Goal: Task Accomplishment & Management: Manage account settings

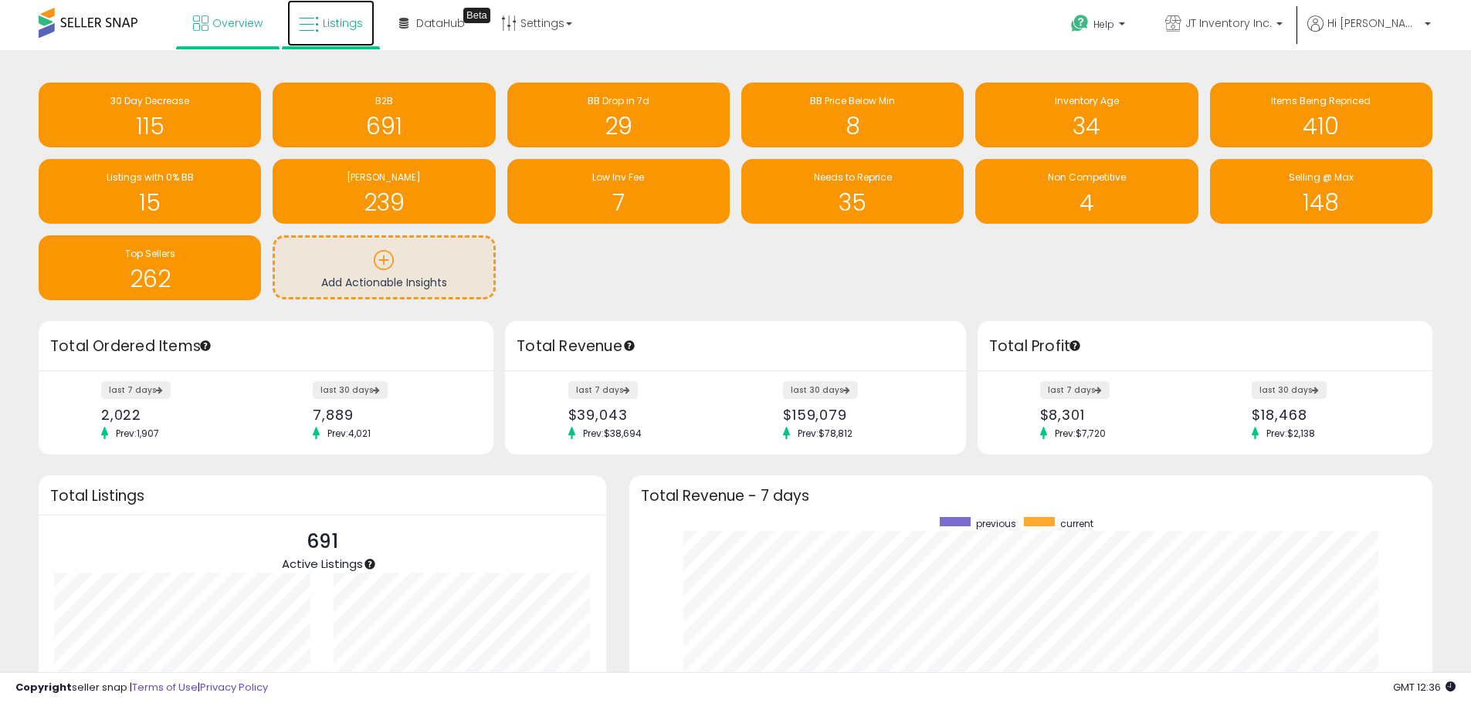
click at [341, 29] on span "Listings" at bounding box center [343, 22] width 40 height 15
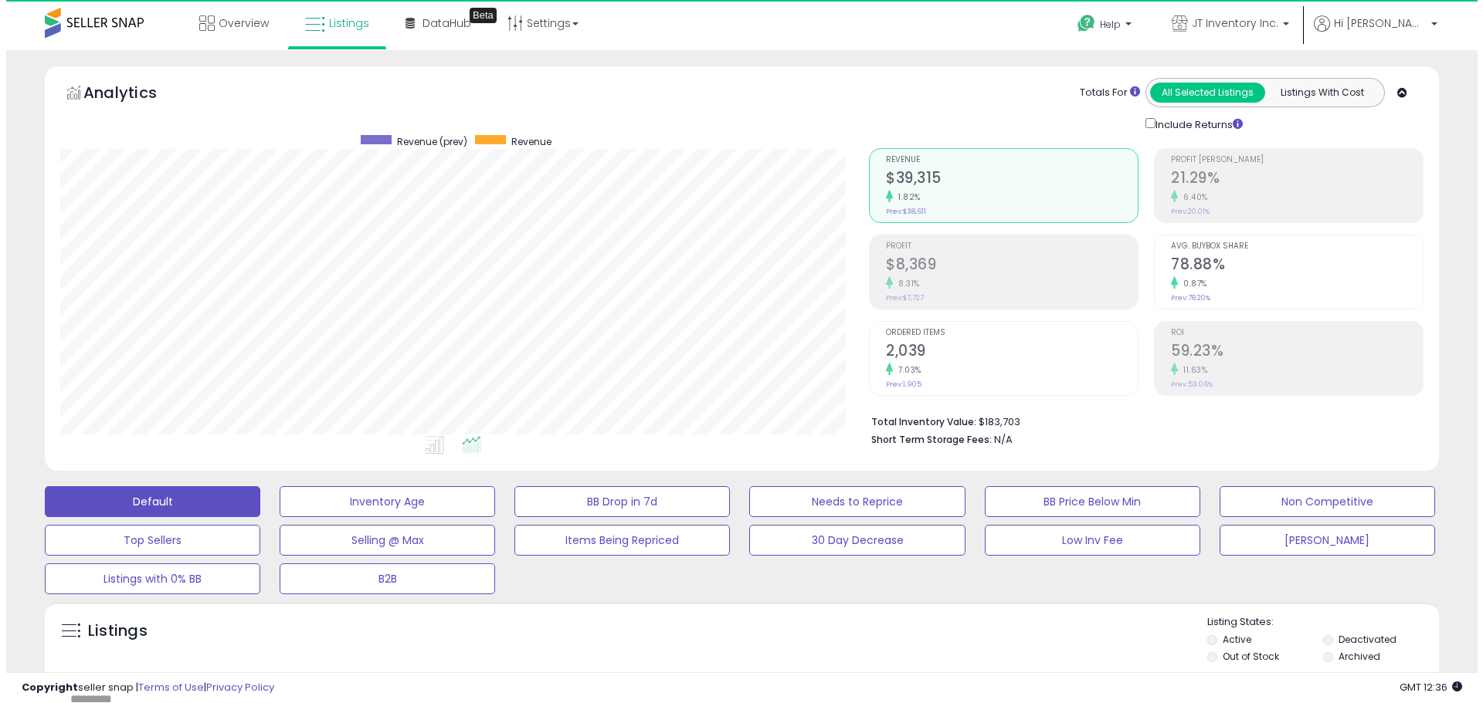
scroll to position [317, 808]
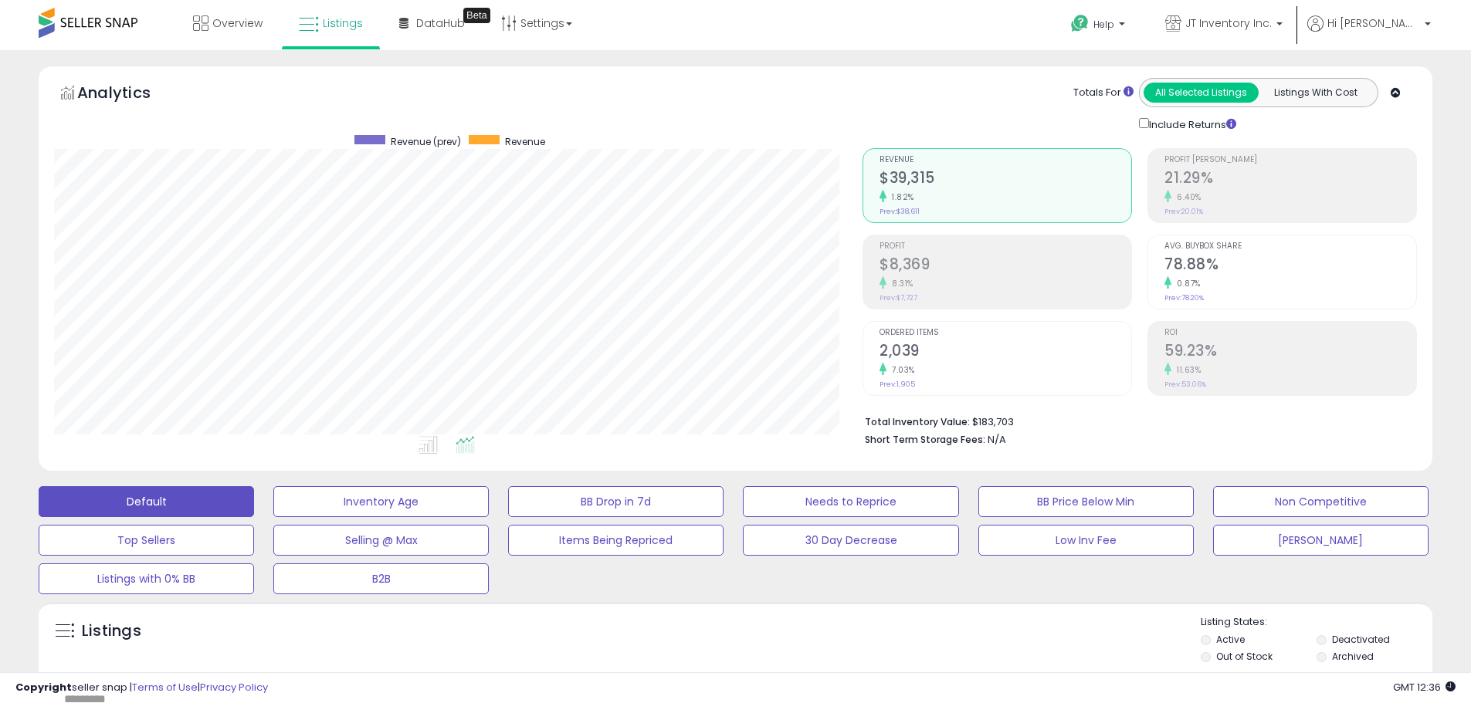
click at [1239, 186] on h2 "21.29%" at bounding box center [1290, 179] width 252 height 21
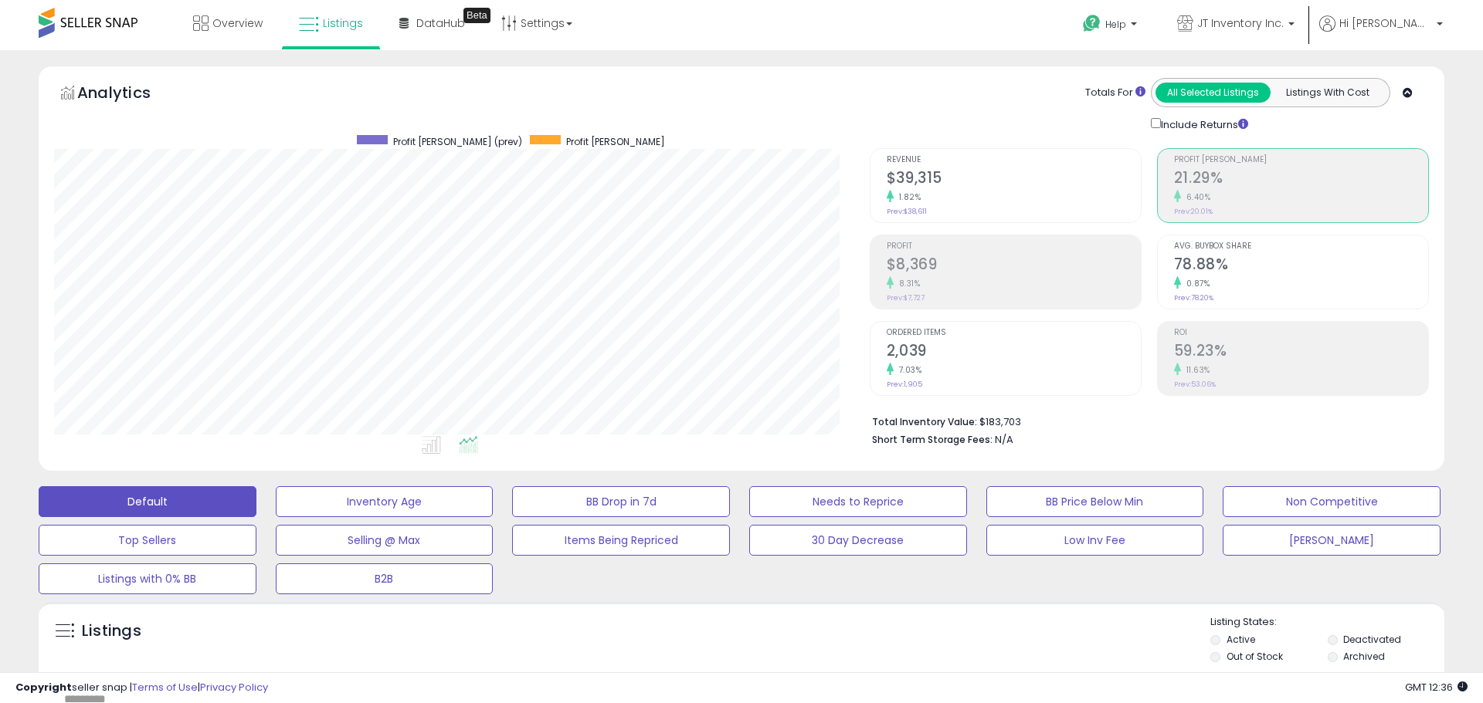
scroll to position [771886, 771394]
click at [977, 187] on h2 "$39,315" at bounding box center [1006, 179] width 252 height 21
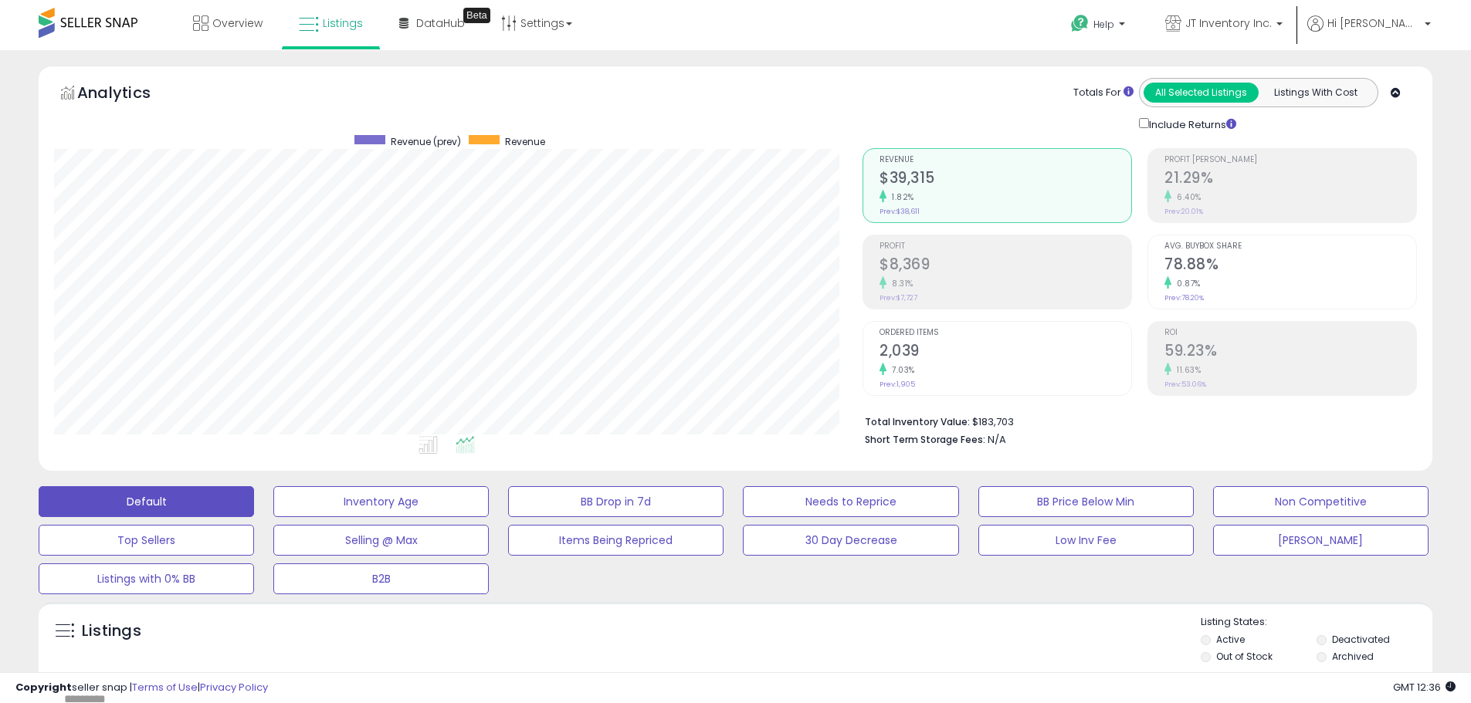
click at [975, 260] on h2 "$8,369" at bounding box center [1006, 266] width 252 height 21
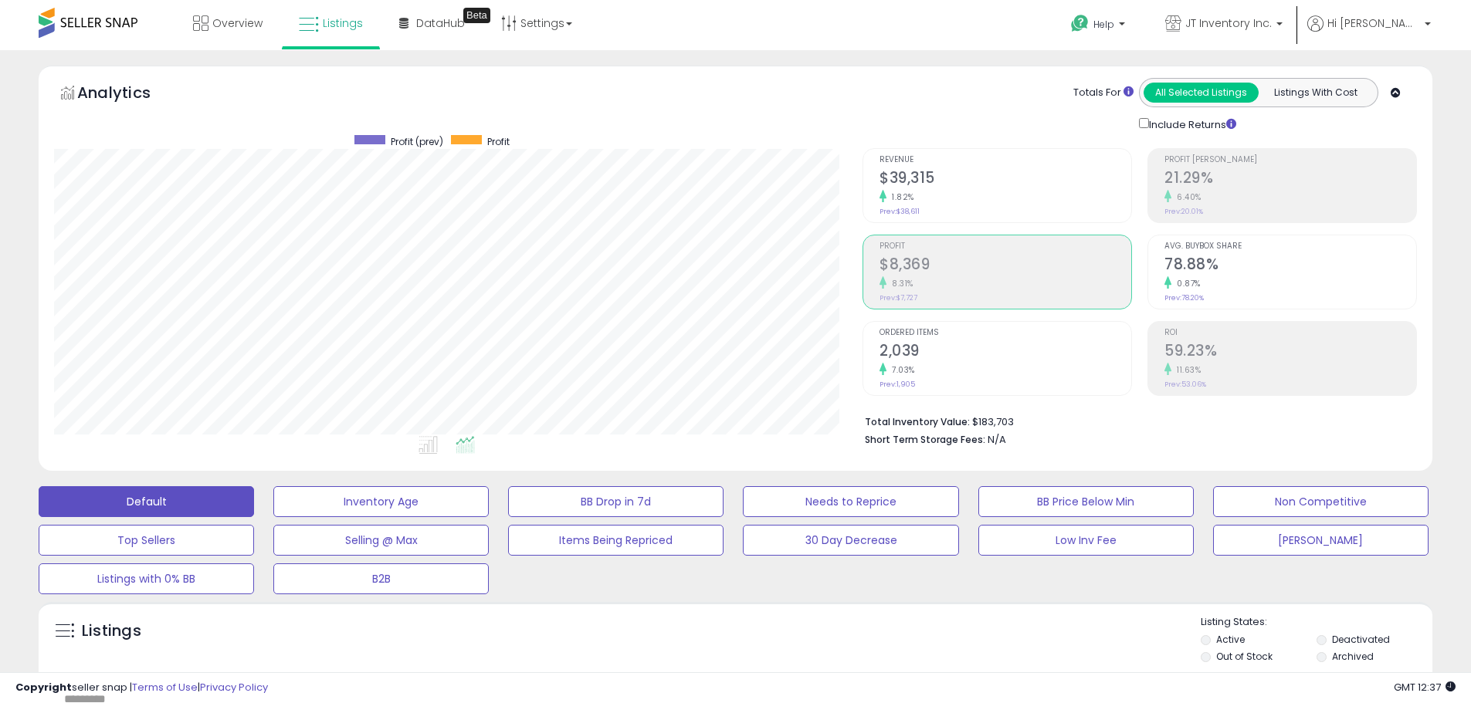
click at [1178, 192] on small "6.40%" at bounding box center [1186, 198] width 30 height 12
click at [1201, 238] on div "Avg. Buybox Share 78.88% 0.87% Prev: 78.20%" at bounding box center [1290, 270] width 252 height 69
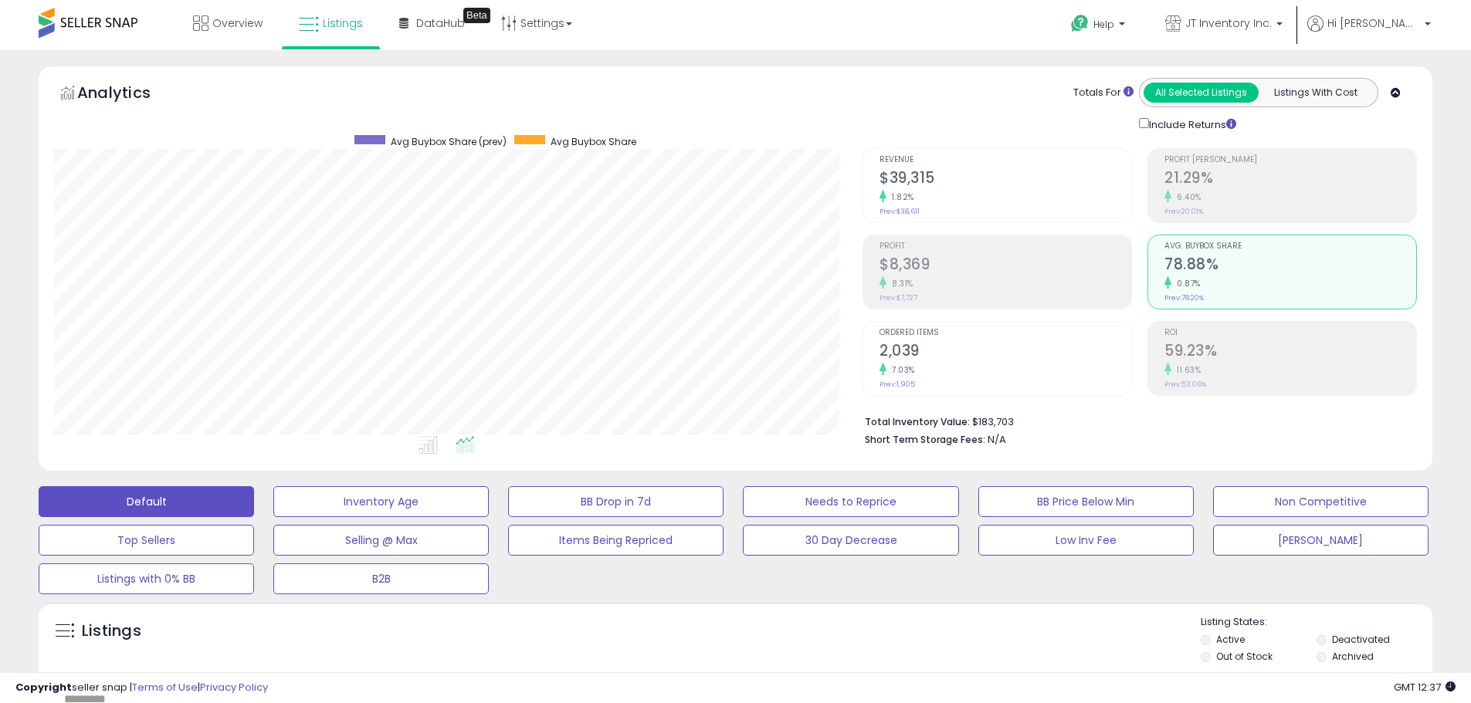
click at [998, 359] on h2 "2,039" at bounding box center [1006, 352] width 252 height 21
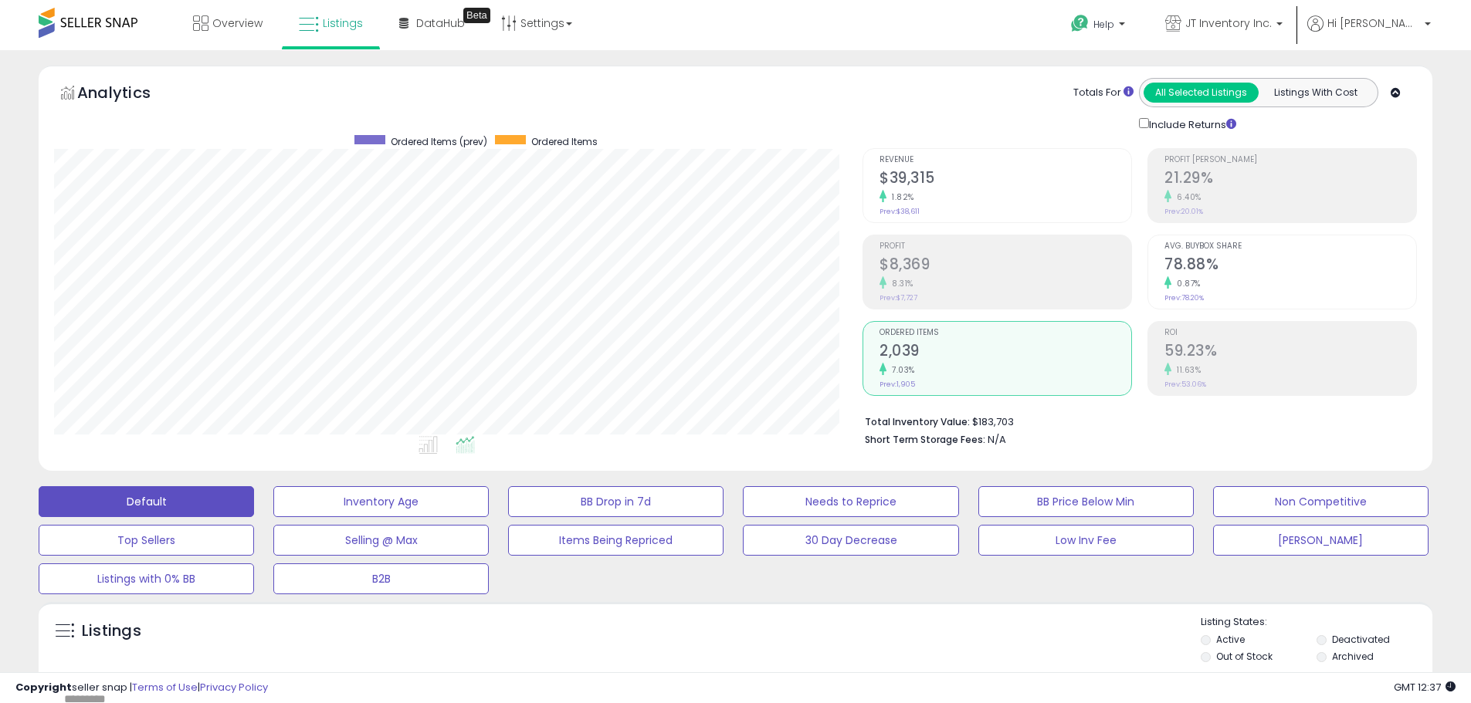
click at [1177, 349] on h2 "59.23%" at bounding box center [1290, 352] width 252 height 21
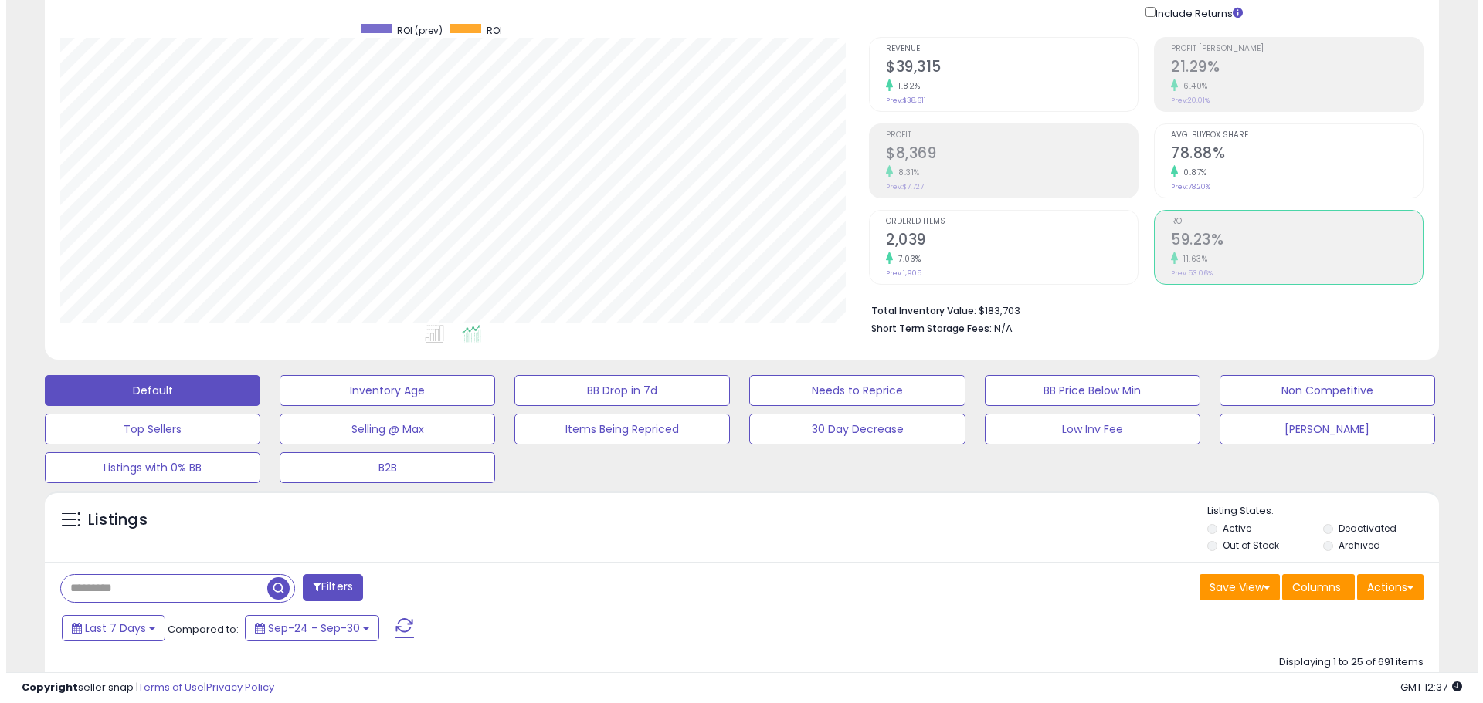
scroll to position [0, 0]
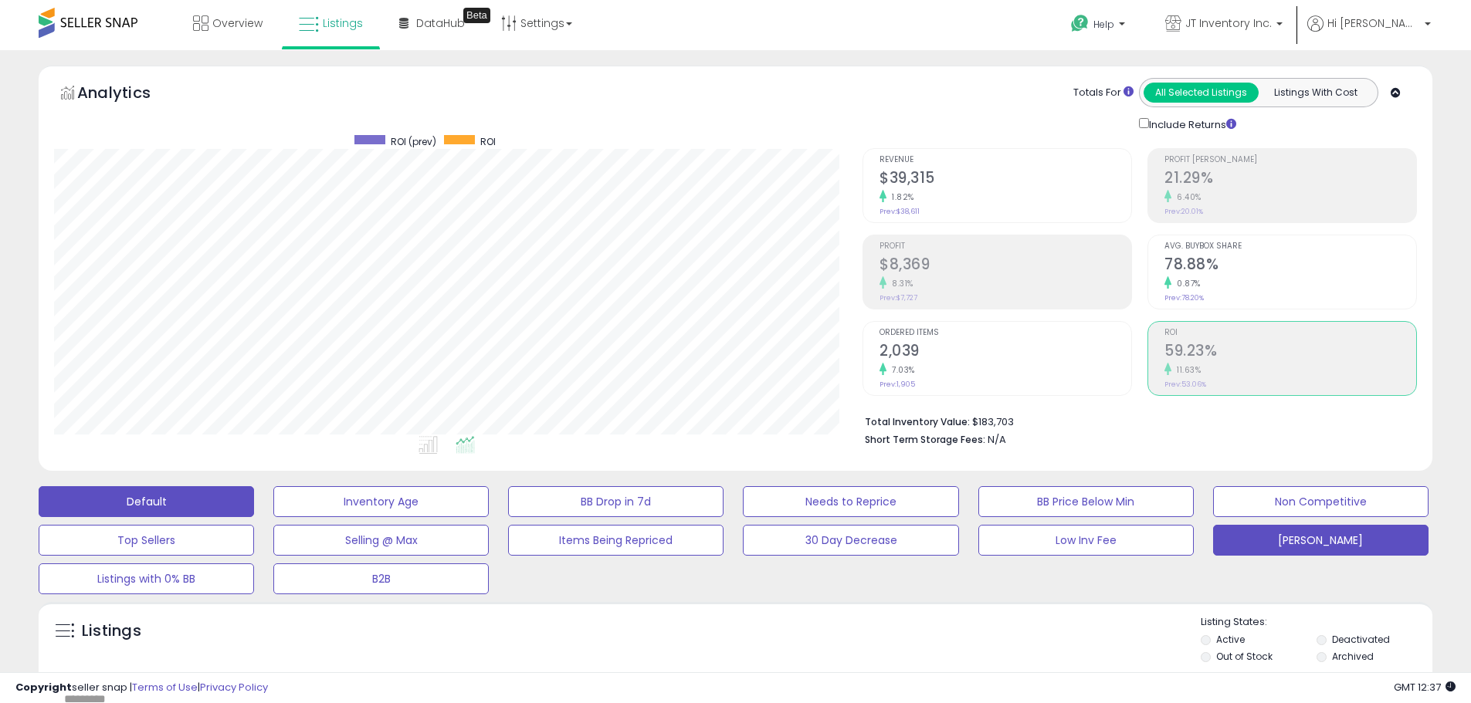
click at [1305, 531] on button "[PERSON_NAME]" at bounding box center [1320, 540] width 215 height 31
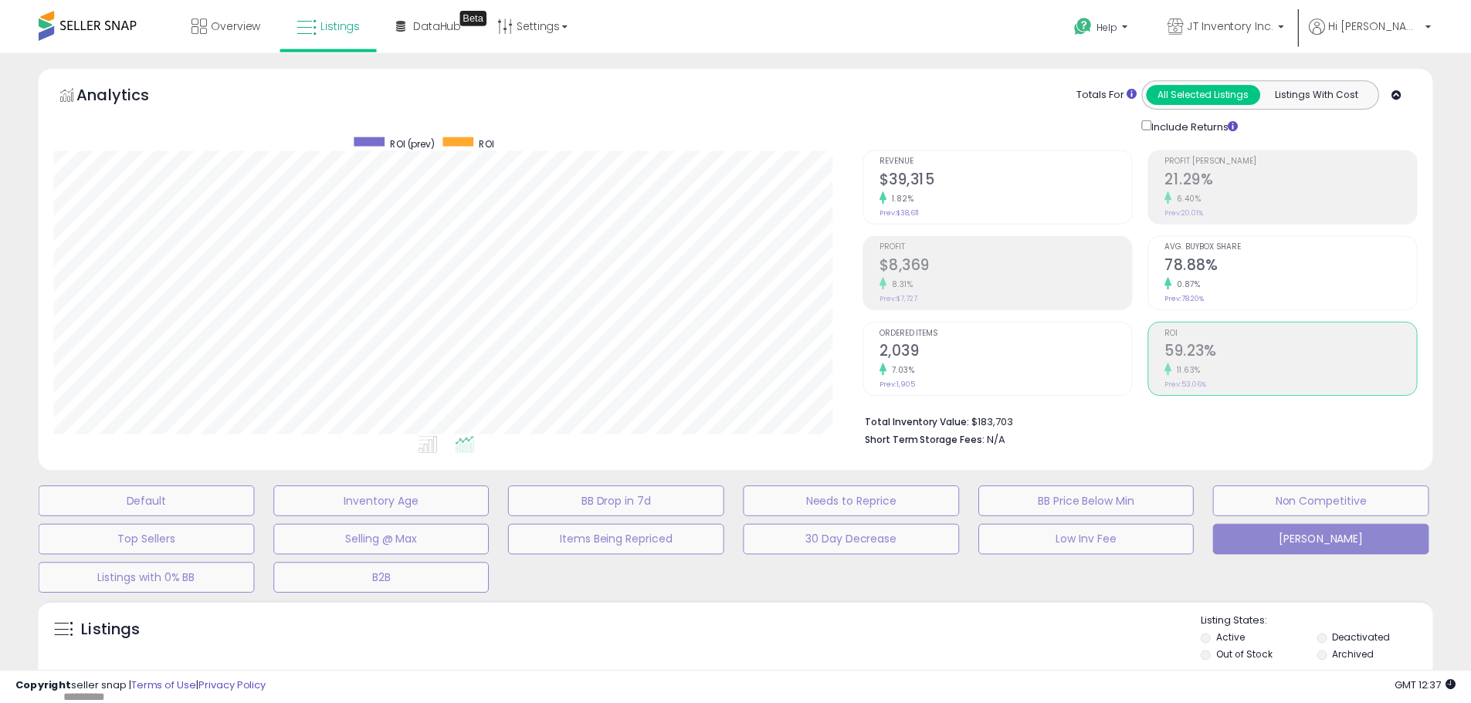
scroll to position [317, 815]
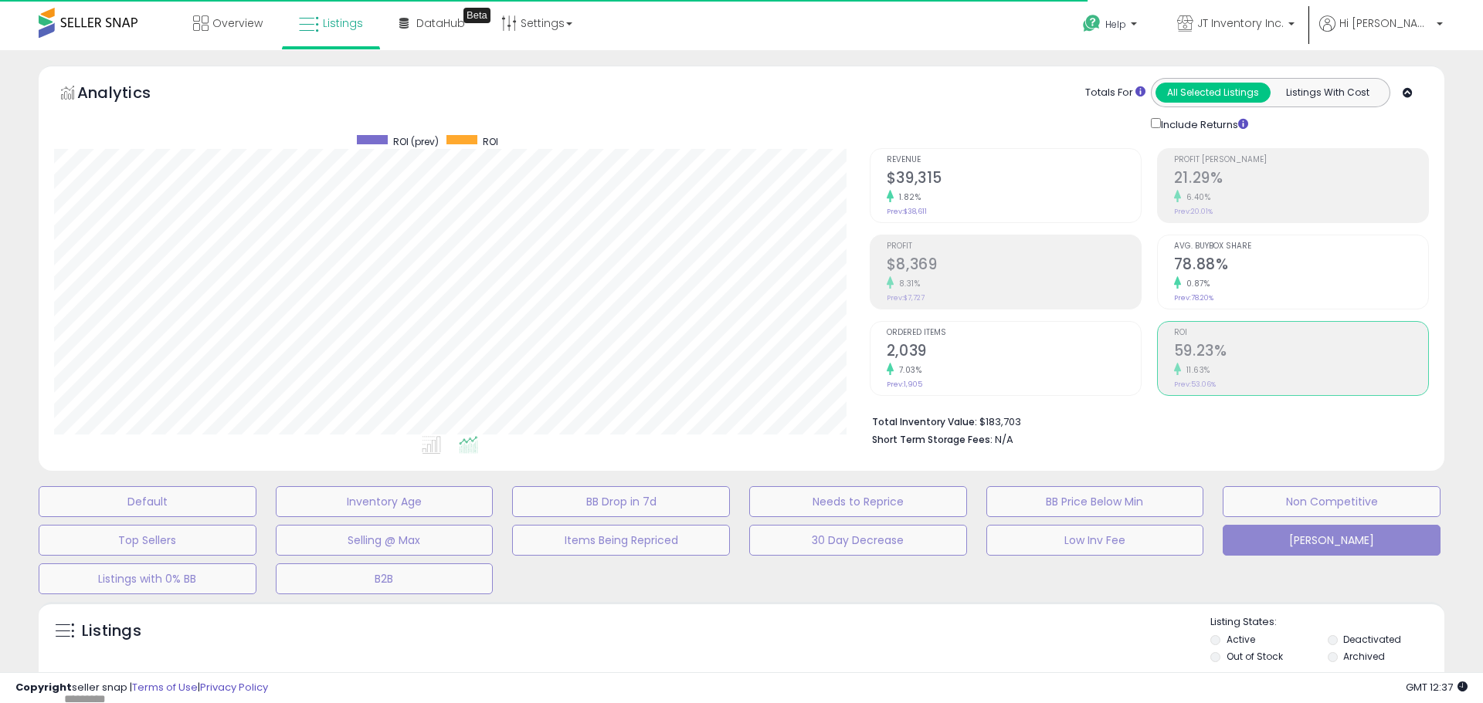
type input "******"
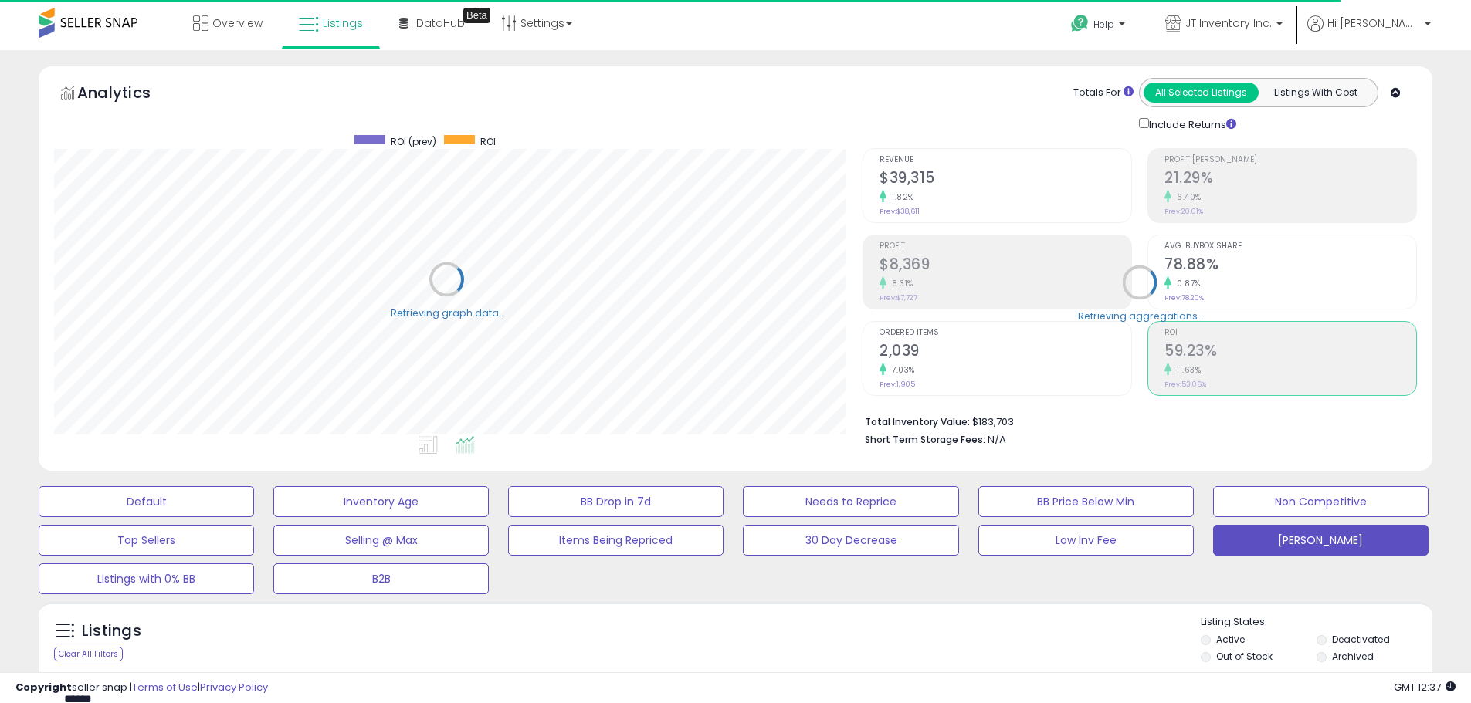
scroll to position [0, 0]
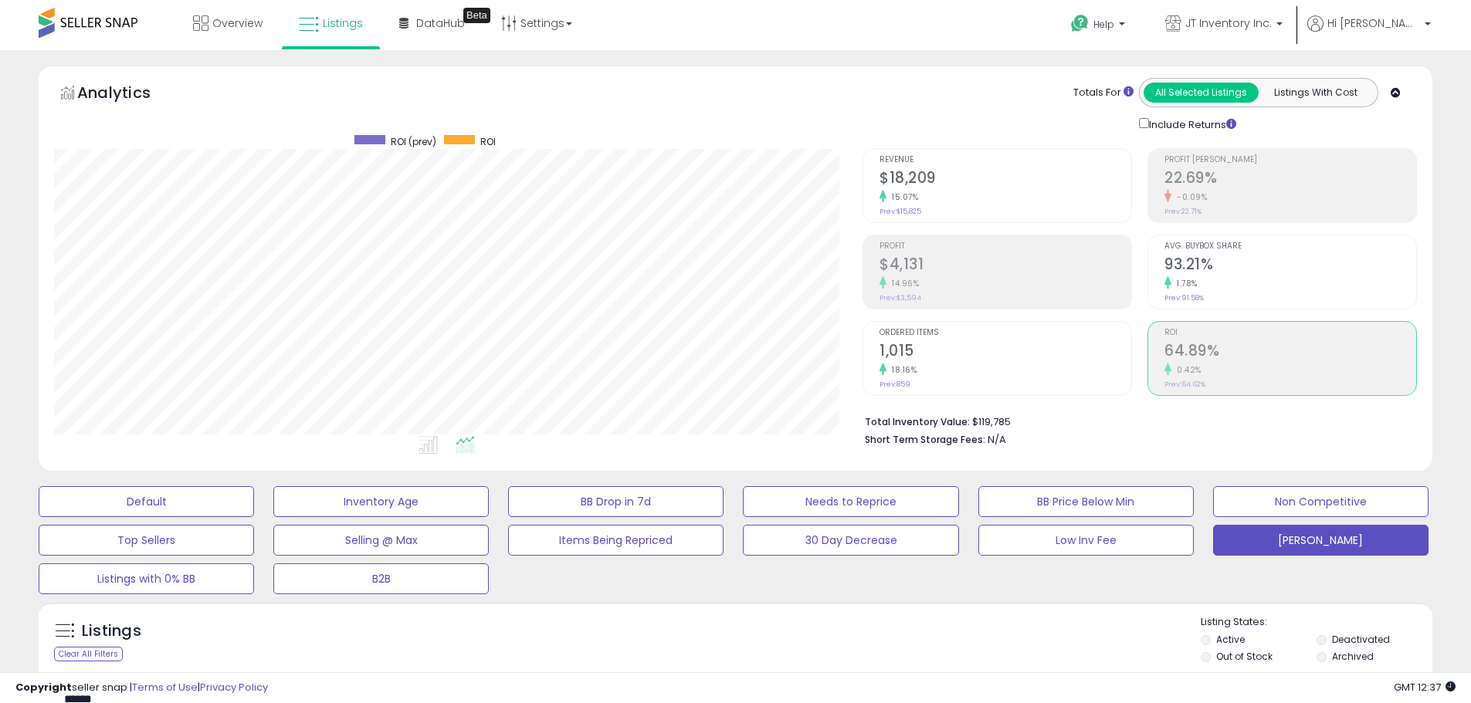
click at [980, 338] on div "Ordered Items 1,015 18.16% Prev: 859" at bounding box center [1006, 356] width 252 height 69
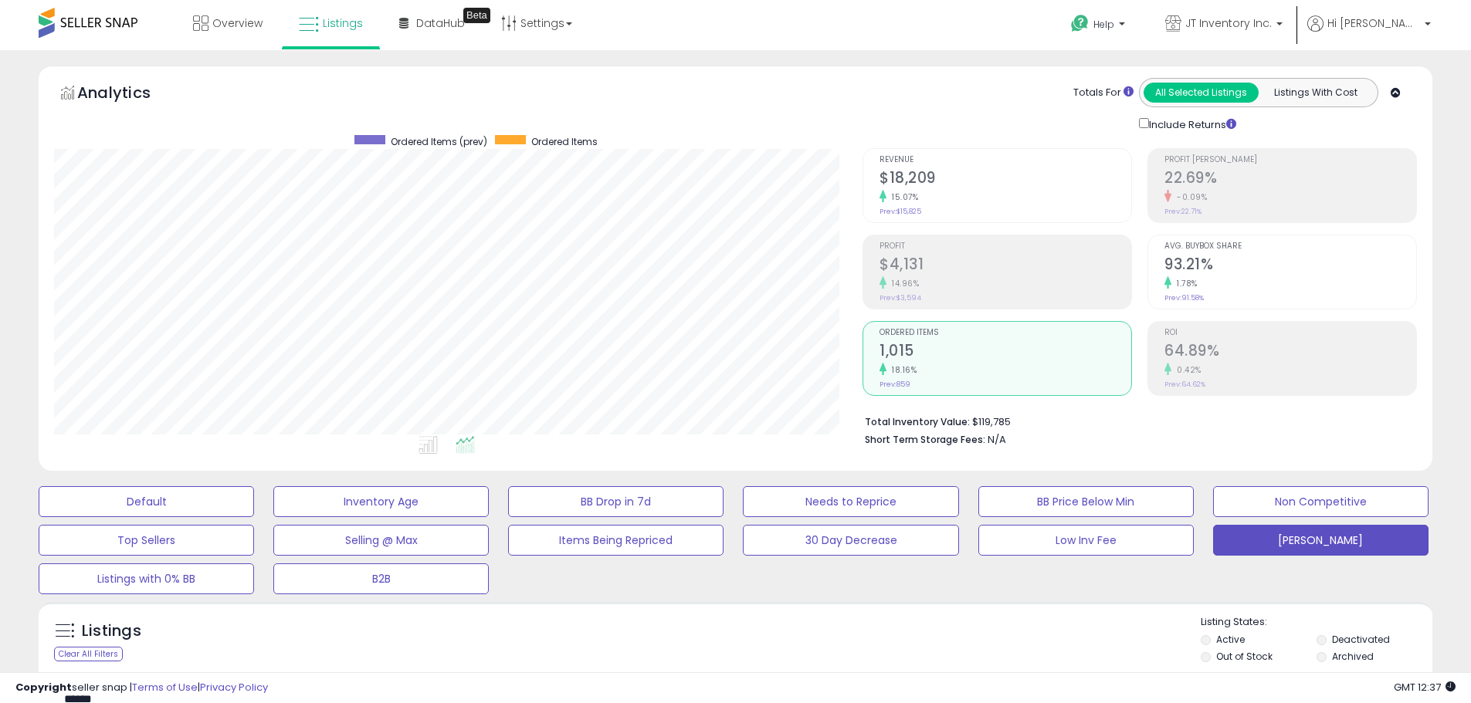
click at [1171, 280] on icon at bounding box center [1167, 282] width 7 height 12
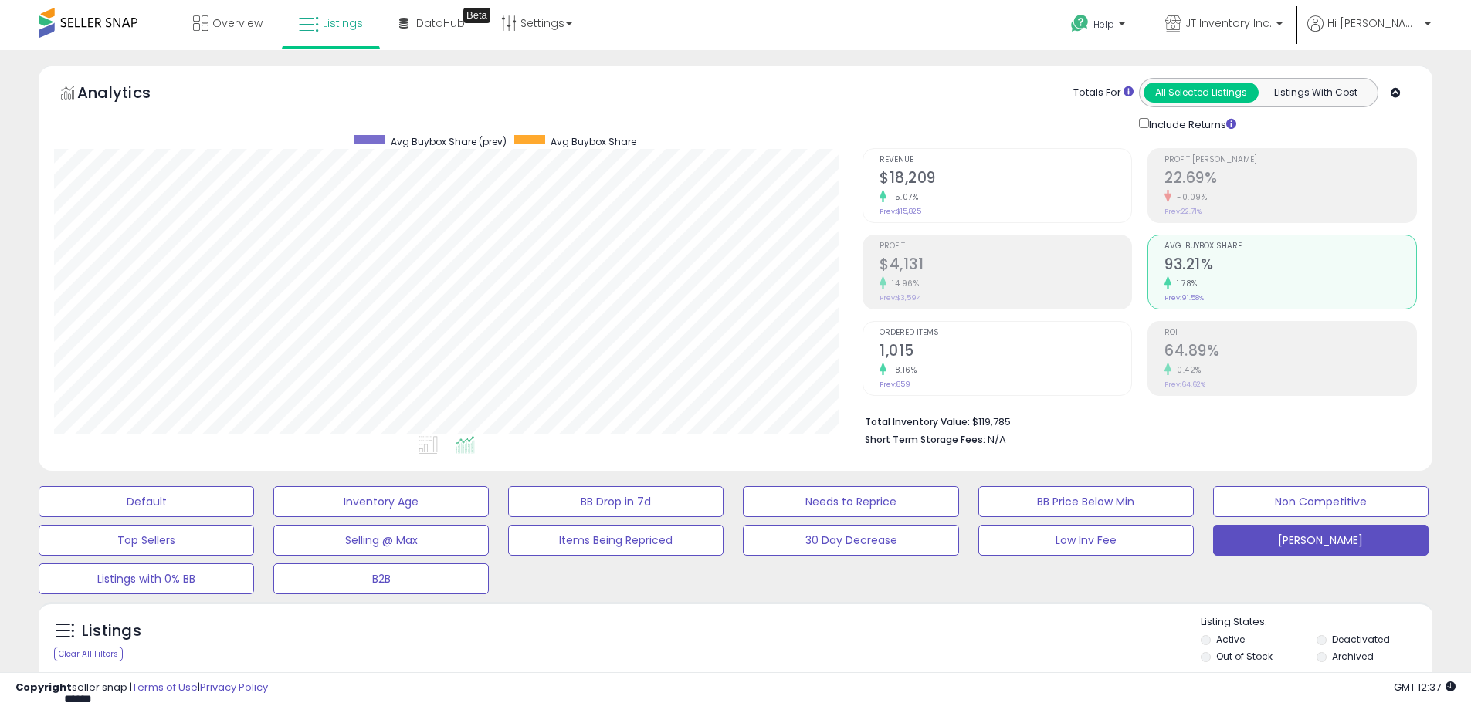
click at [992, 265] on h2 "$4,131" at bounding box center [1006, 266] width 252 height 21
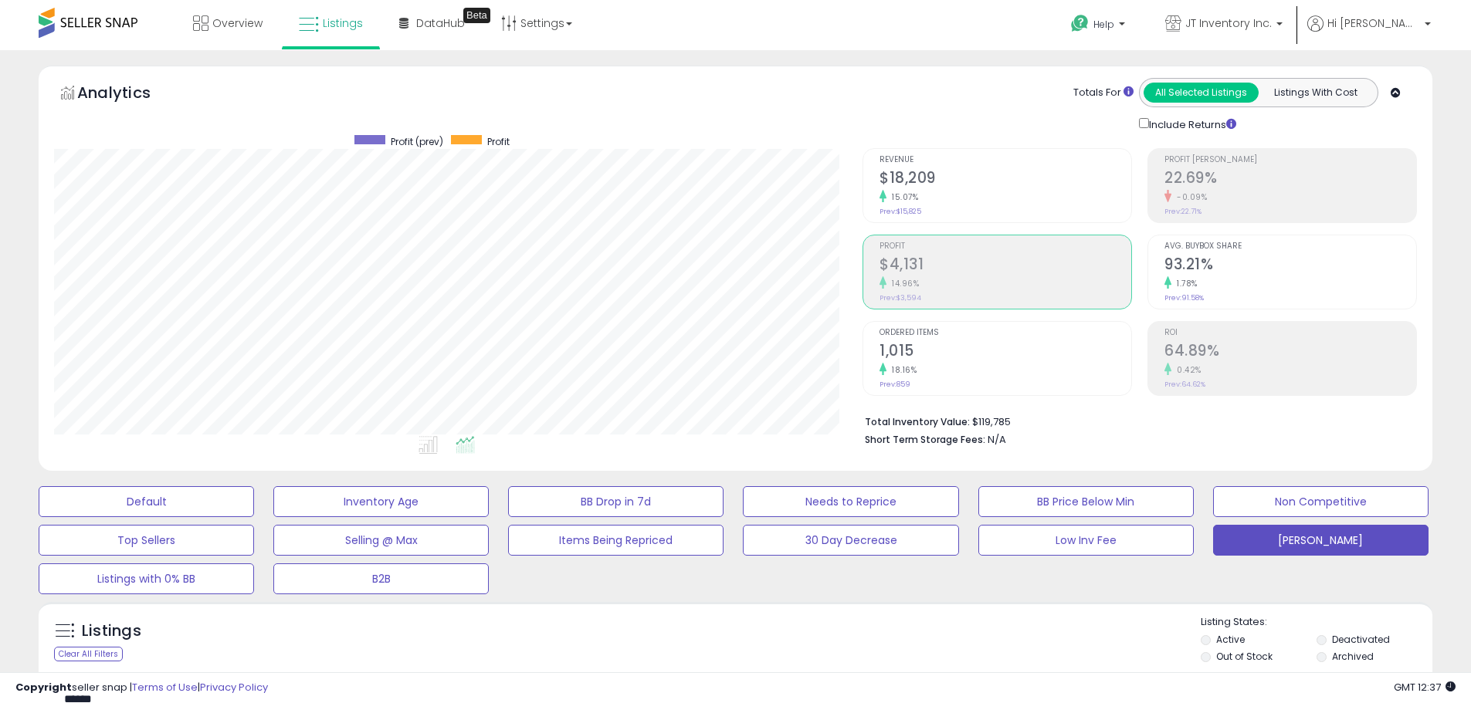
click at [1011, 201] on div "15.07%" at bounding box center [1006, 197] width 252 height 15
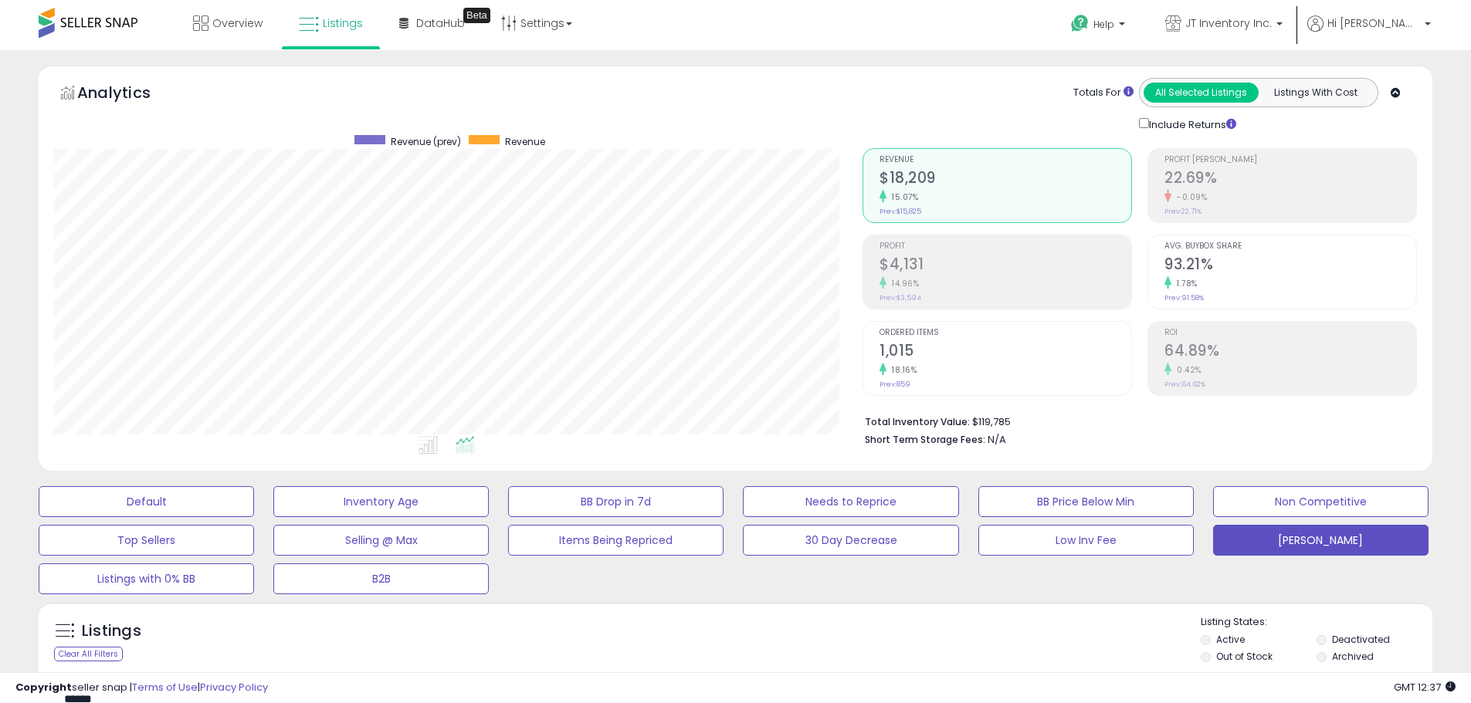
click at [1240, 200] on div "-0.09%" at bounding box center [1290, 197] width 252 height 15
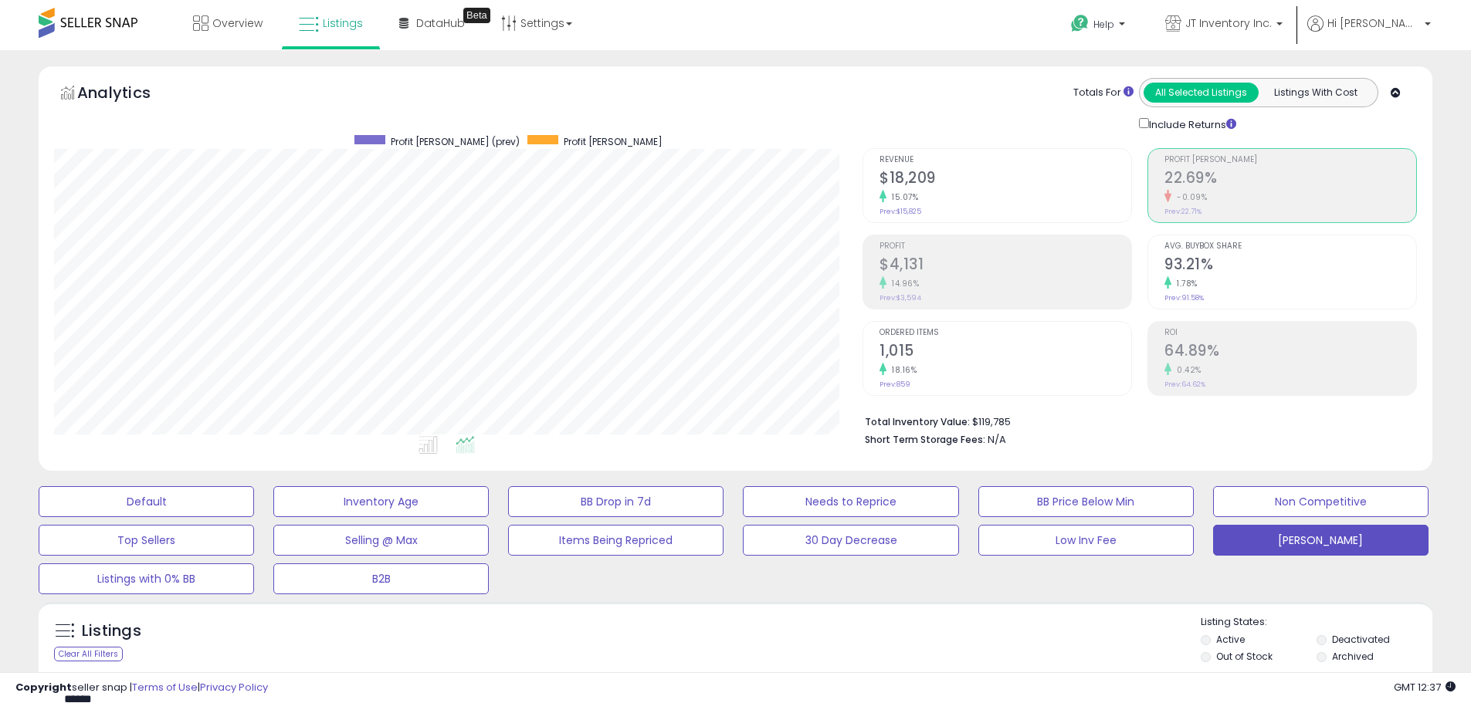
click at [1017, 198] on div "15.07%" at bounding box center [1006, 197] width 252 height 15
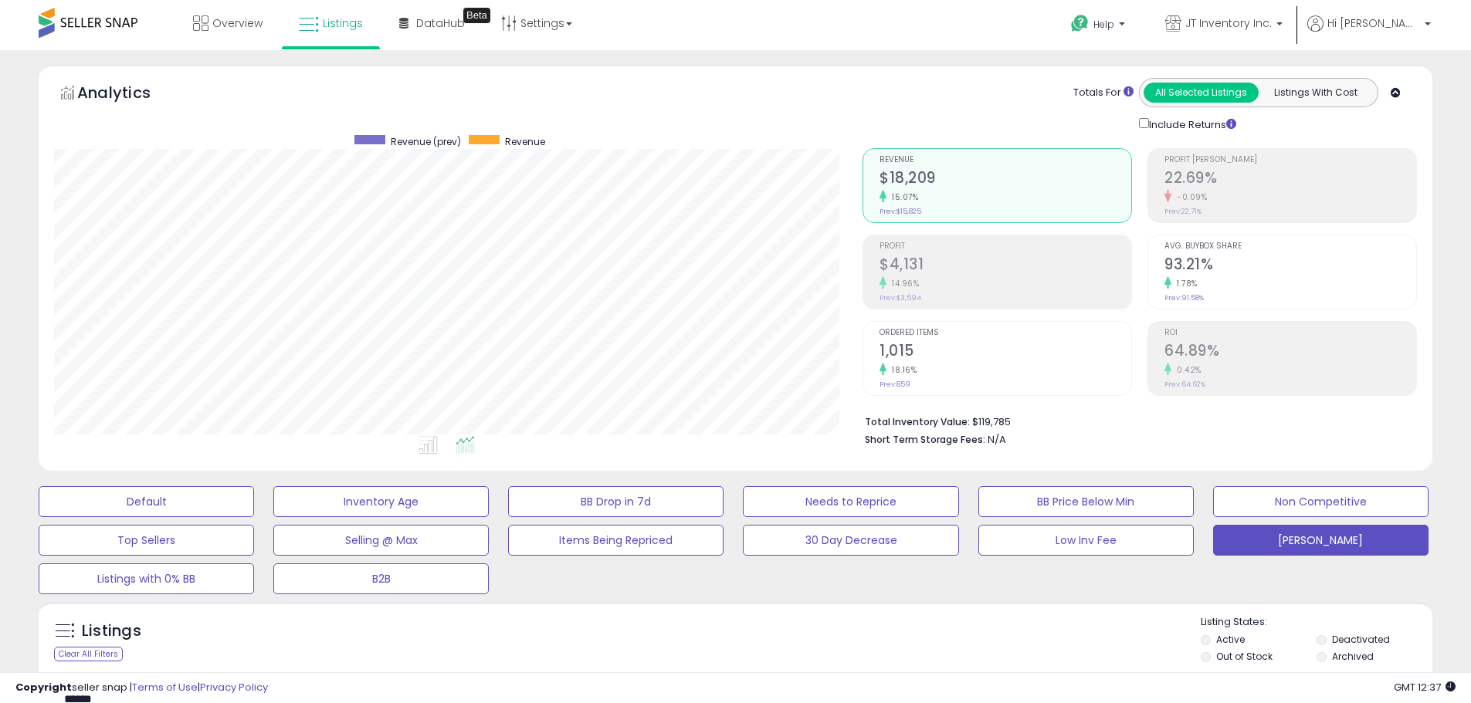
click at [1236, 188] on h2 "22.69%" at bounding box center [1290, 179] width 252 height 21
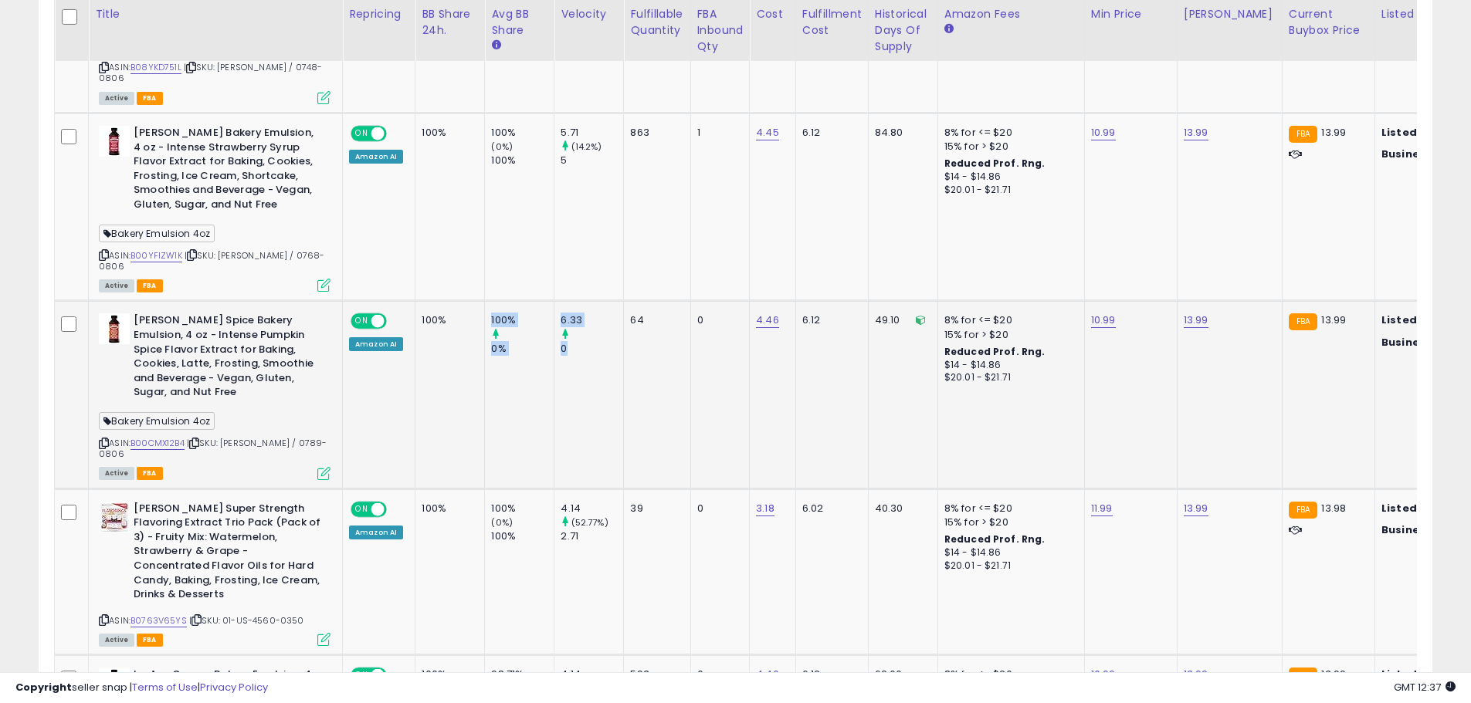
drag, startPoint x: 566, startPoint y: 309, endPoint x: 485, endPoint y: 274, distance: 88.2
click at [485, 301] on tr "LorAnn Pumpkin Spice Bakery Emulsion, 4 oz - Intense Pumpkin Spice Flavor Extra…" at bounding box center [1129, 395] width 2149 height 188
click at [485, 301] on td "100% 0%" at bounding box center [519, 395] width 69 height 188
click at [154, 437] on link "B00CMX12B4" at bounding box center [158, 443] width 54 height 13
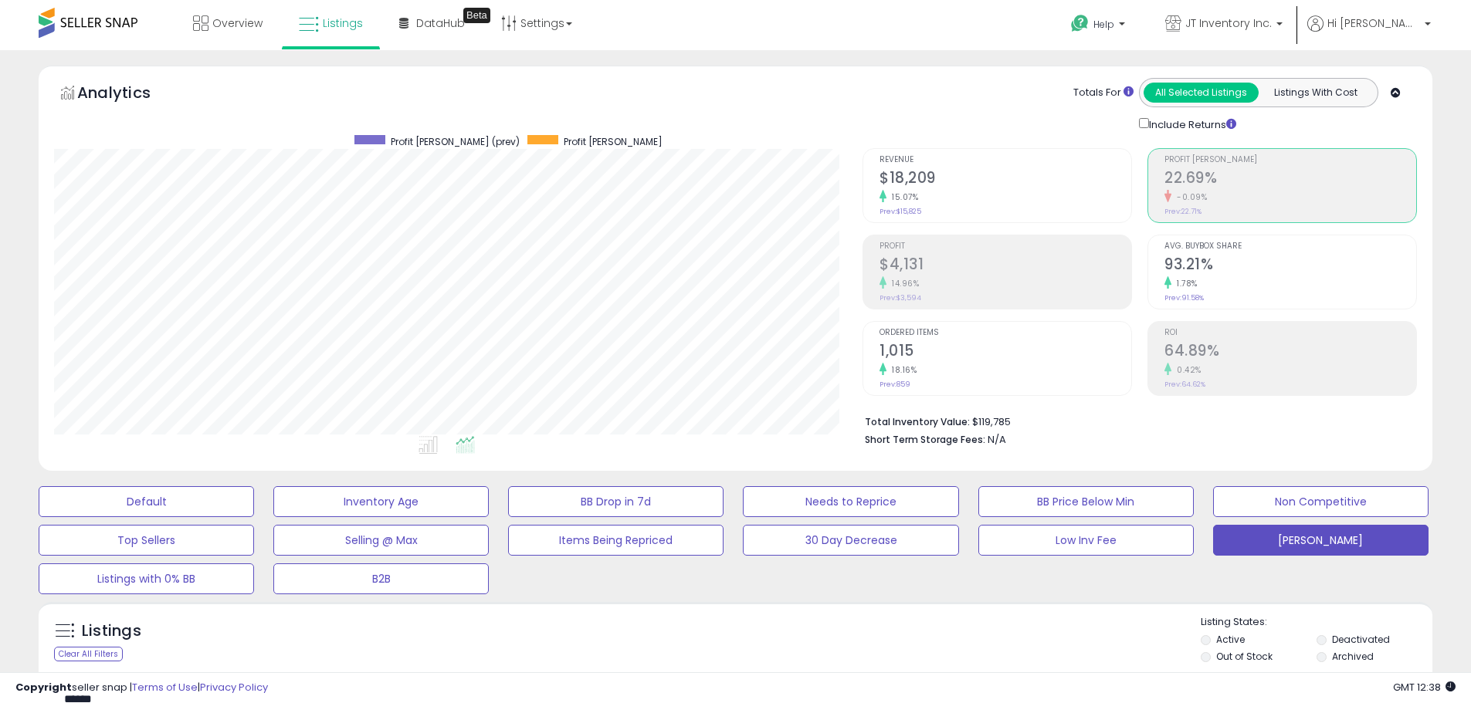
drag, startPoint x: 785, startPoint y: 56, endPoint x: 564, endPoint y: 56, distance: 221.6
click at [447, 29] on span "DataHub" at bounding box center [440, 22] width 49 height 15
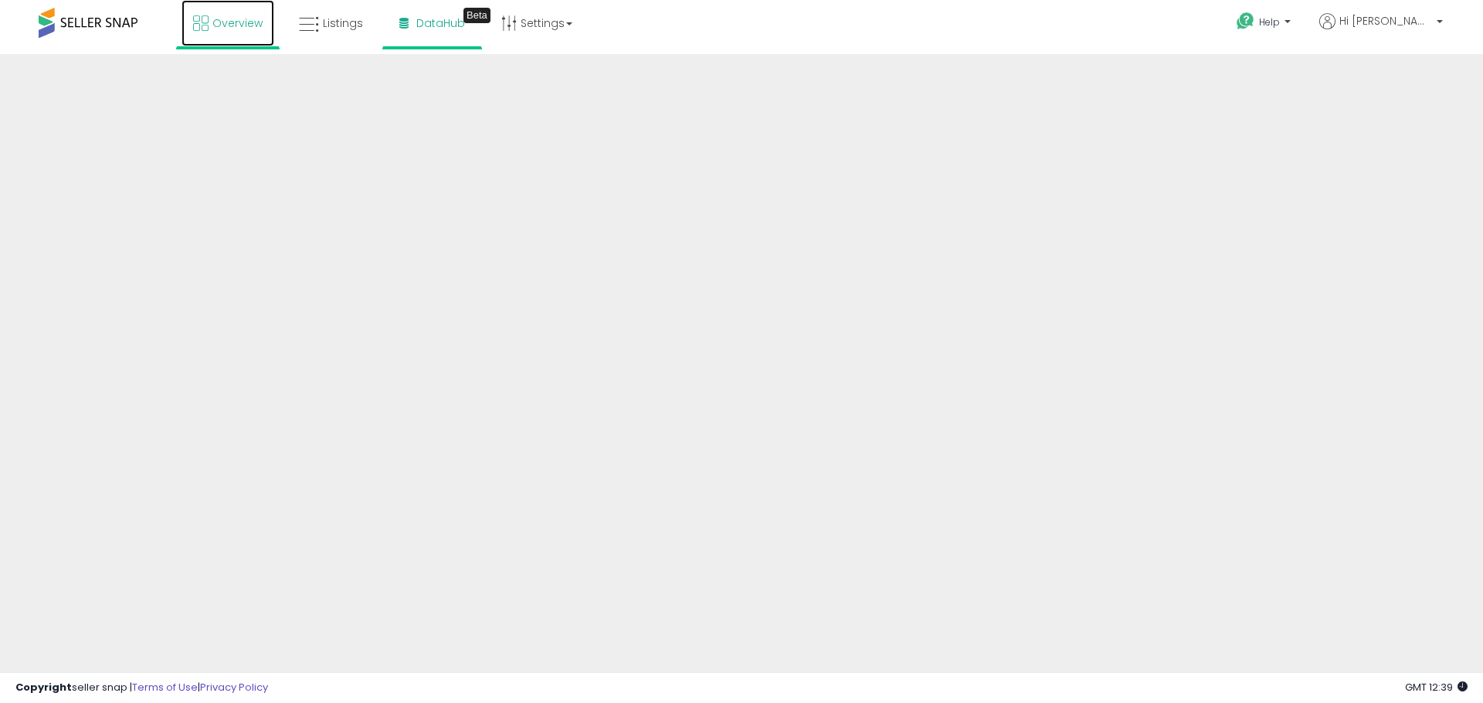
click at [245, 22] on span "Overview" at bounding box center [237, 22] width 50 height 15
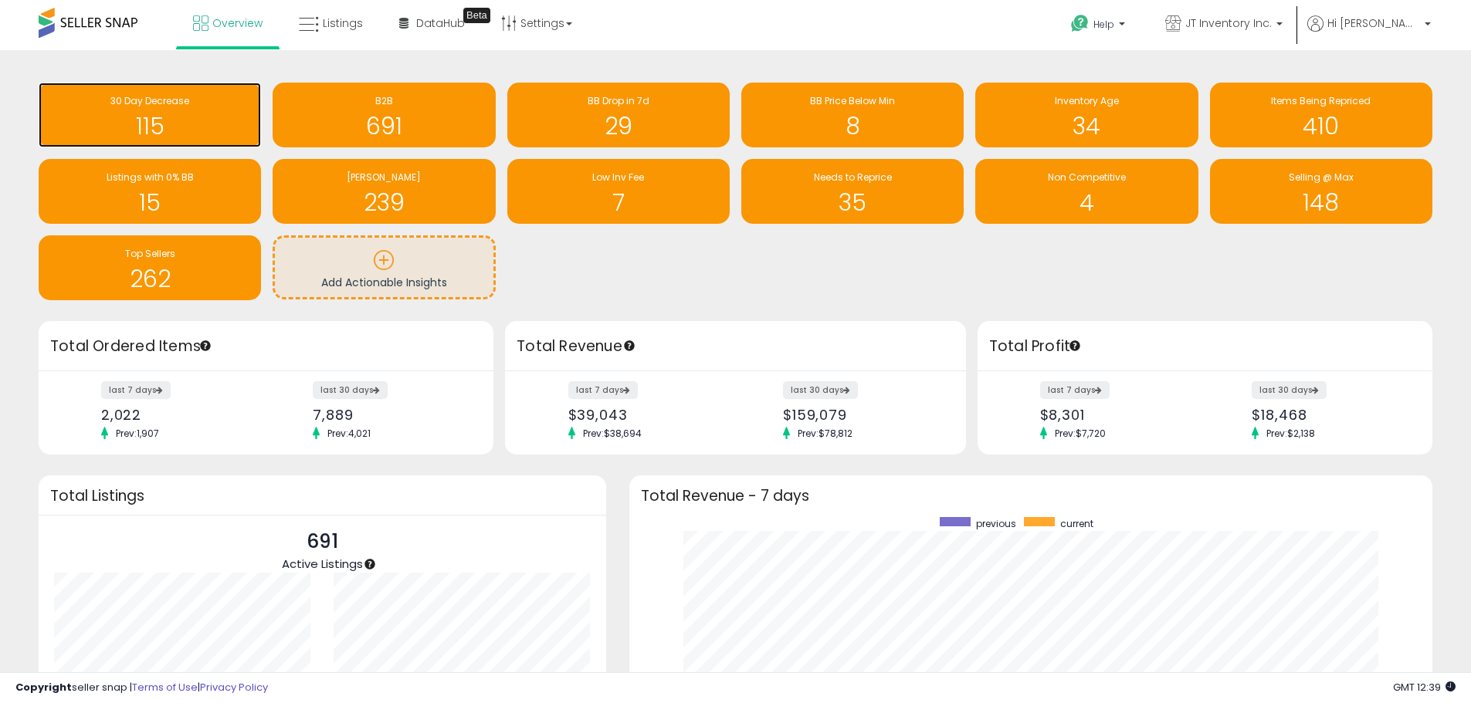
click at [198, 122] on h1 "115" at bounding box center [149, 126] width 207 height 25
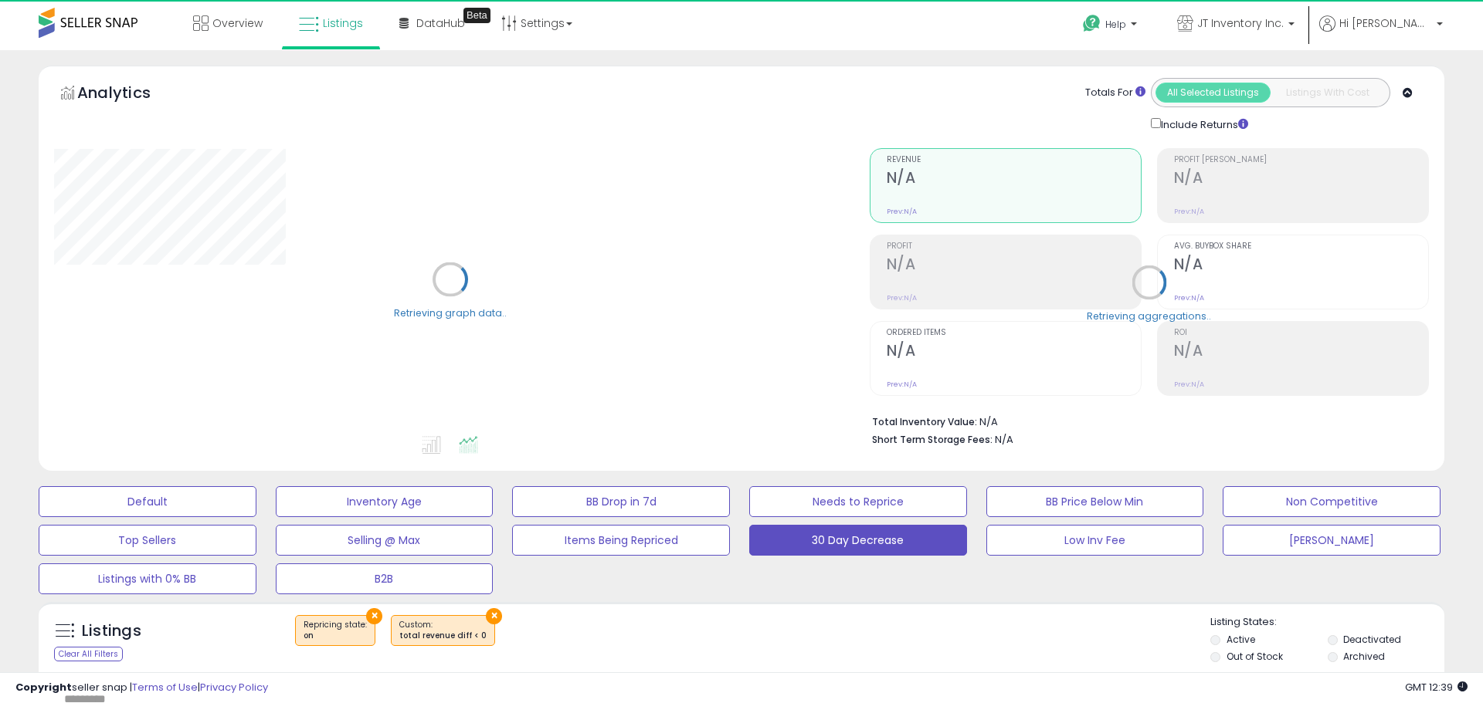
select select "**"
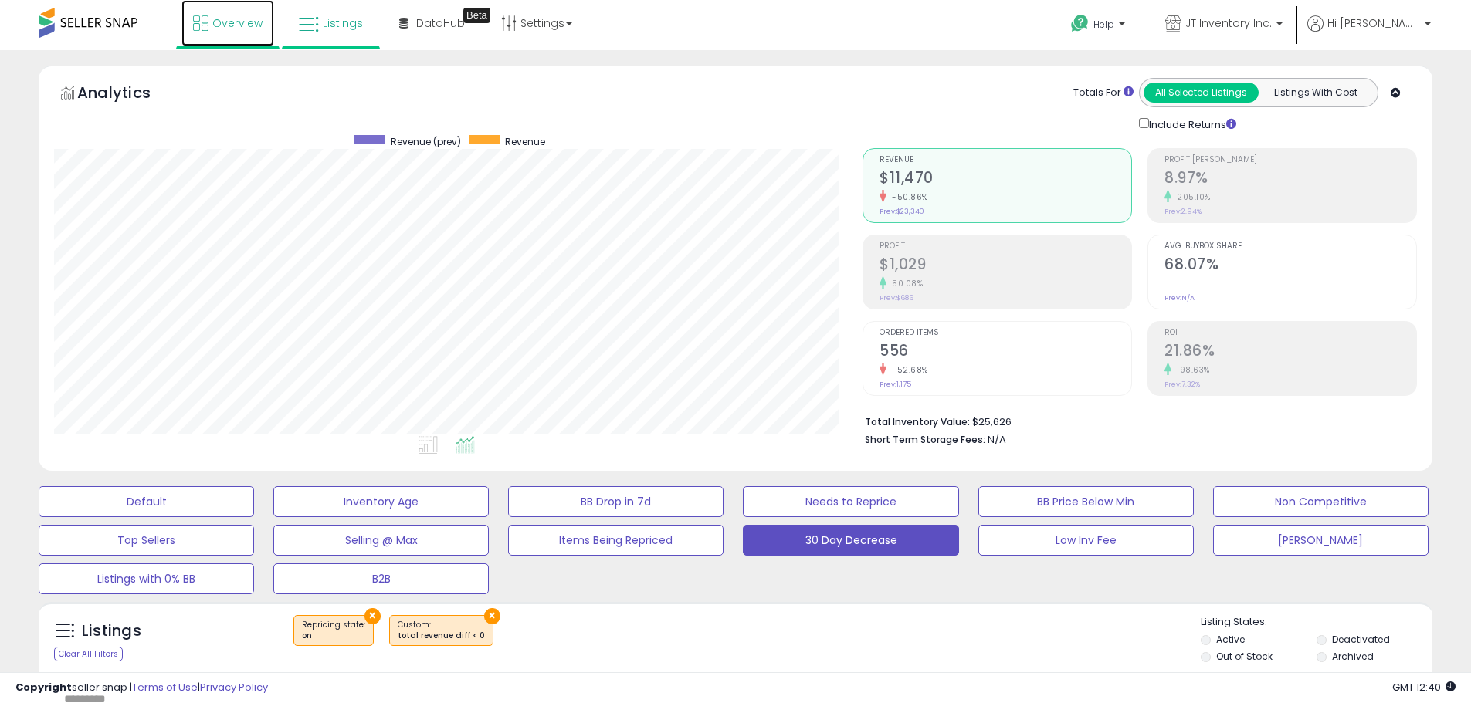
click at [234, 30] on span "Overview" at bounding box center [237, 22] width 50 height 15
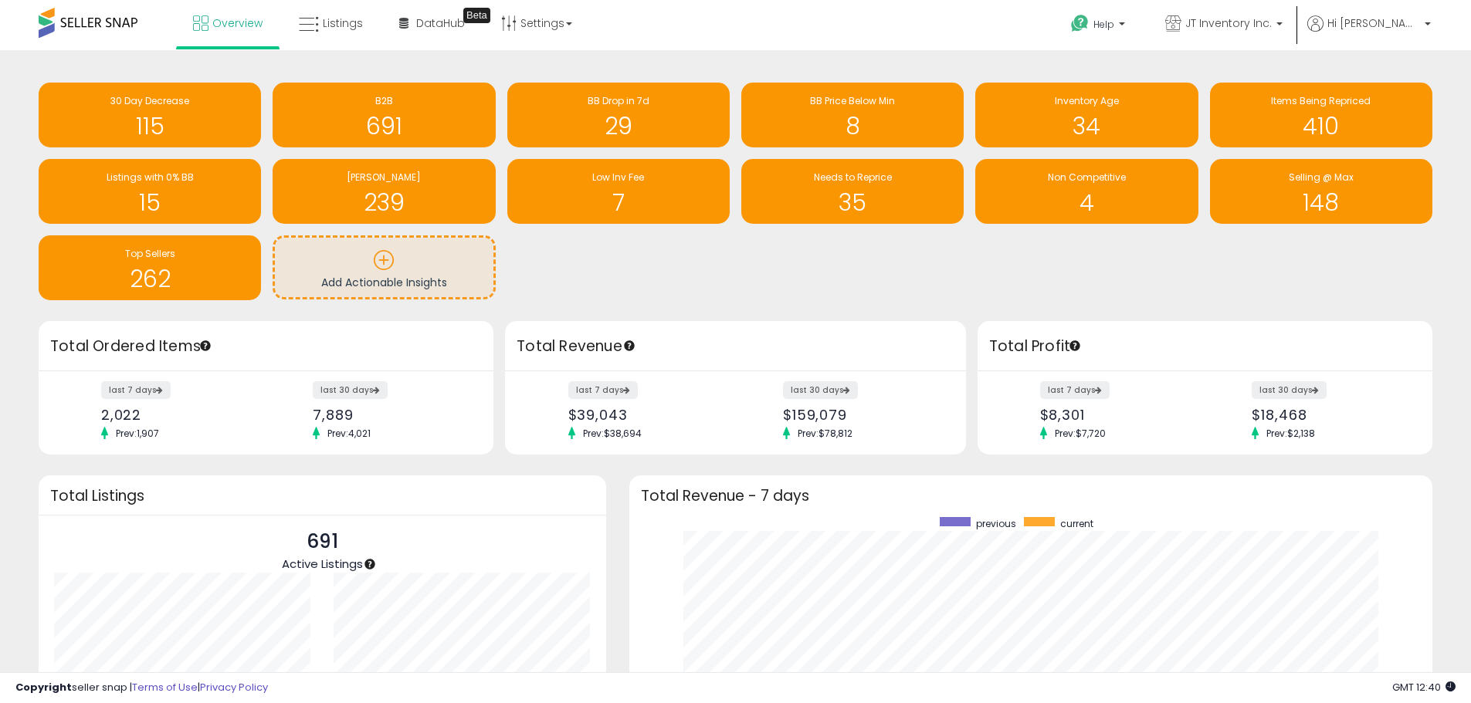
click at [602, 273] on div "30 Day Decrease 115 B2B 691 BB Drop in 7d 29" at bounding box center [735, 192] width 1417 height 218
click at [674, 280] on div "30 Day Decrease 115 B2B 691 BB Drop in 7d 29" at bounding box center [735, 192] width 1417 height 218
click at [414, 273] on p at bounding box center [384, 262] width 202 height 26
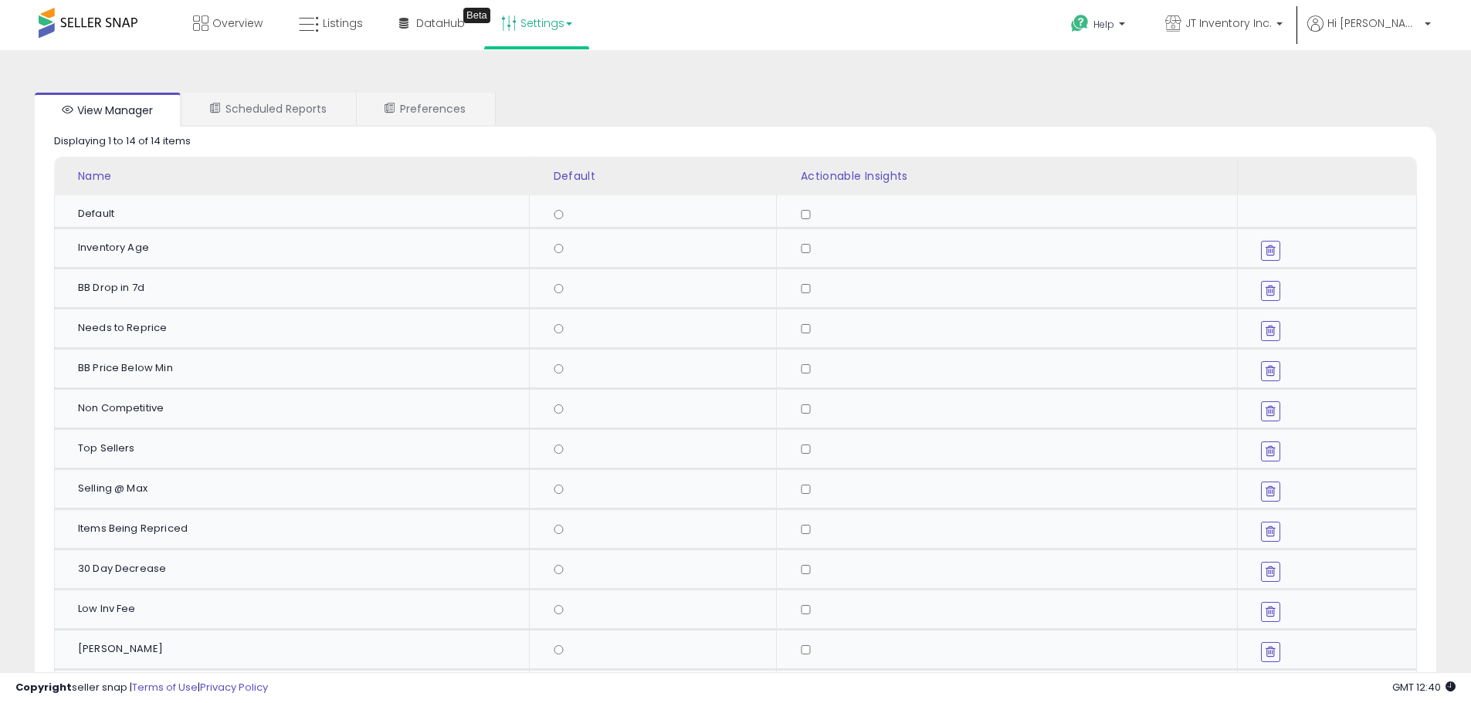
scroll to position [226, 0]
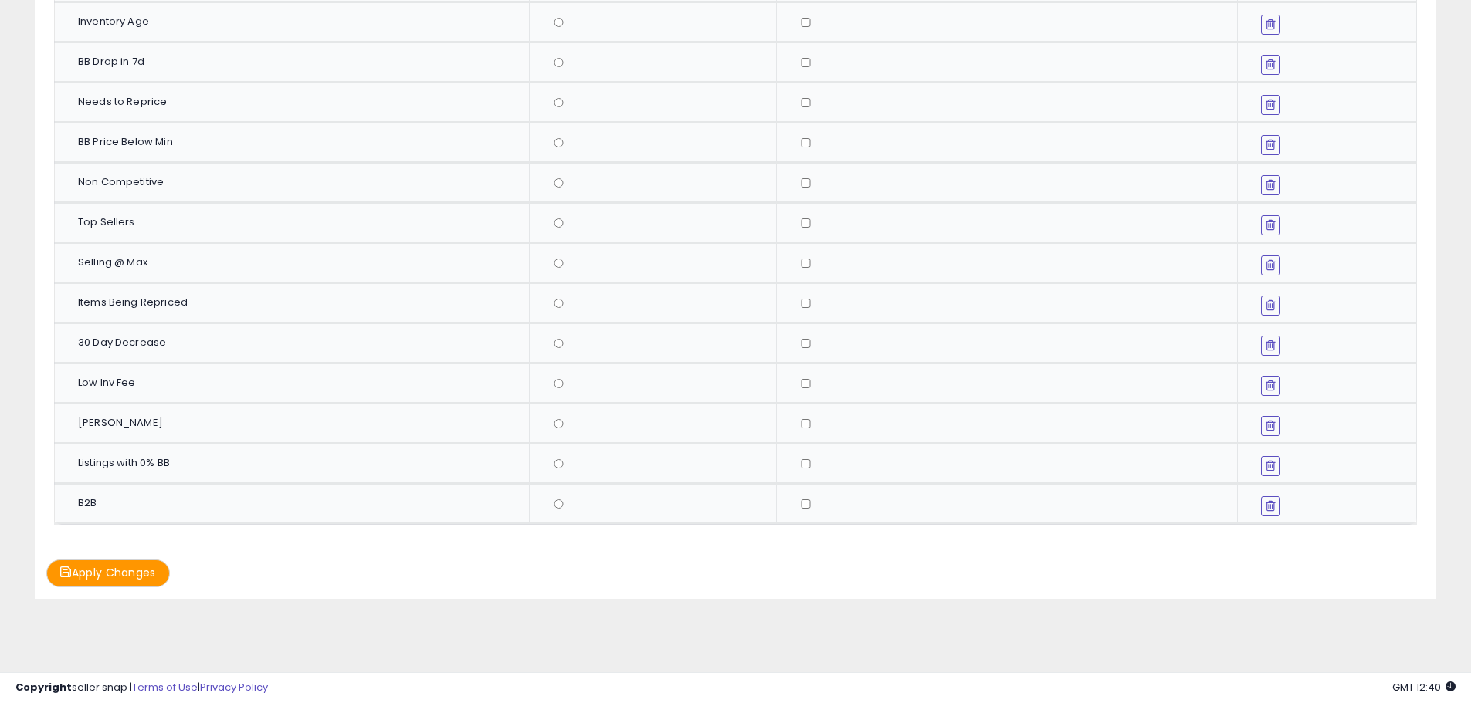
click at [1270, 503] on icon at bounding box center [1271, 506] width 10 height 12
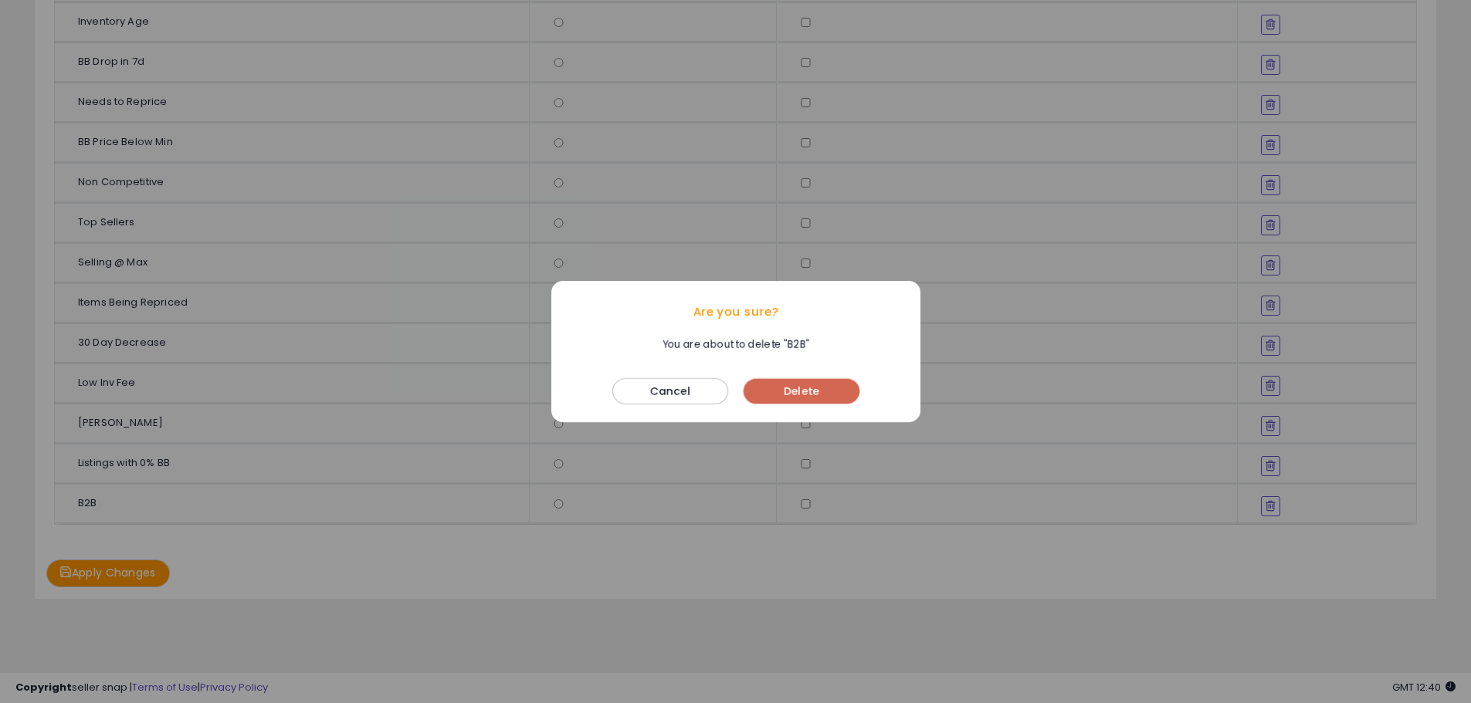
click at [824, 387] on button "Delete" at bounding box center [802, 391] width 116 height 25
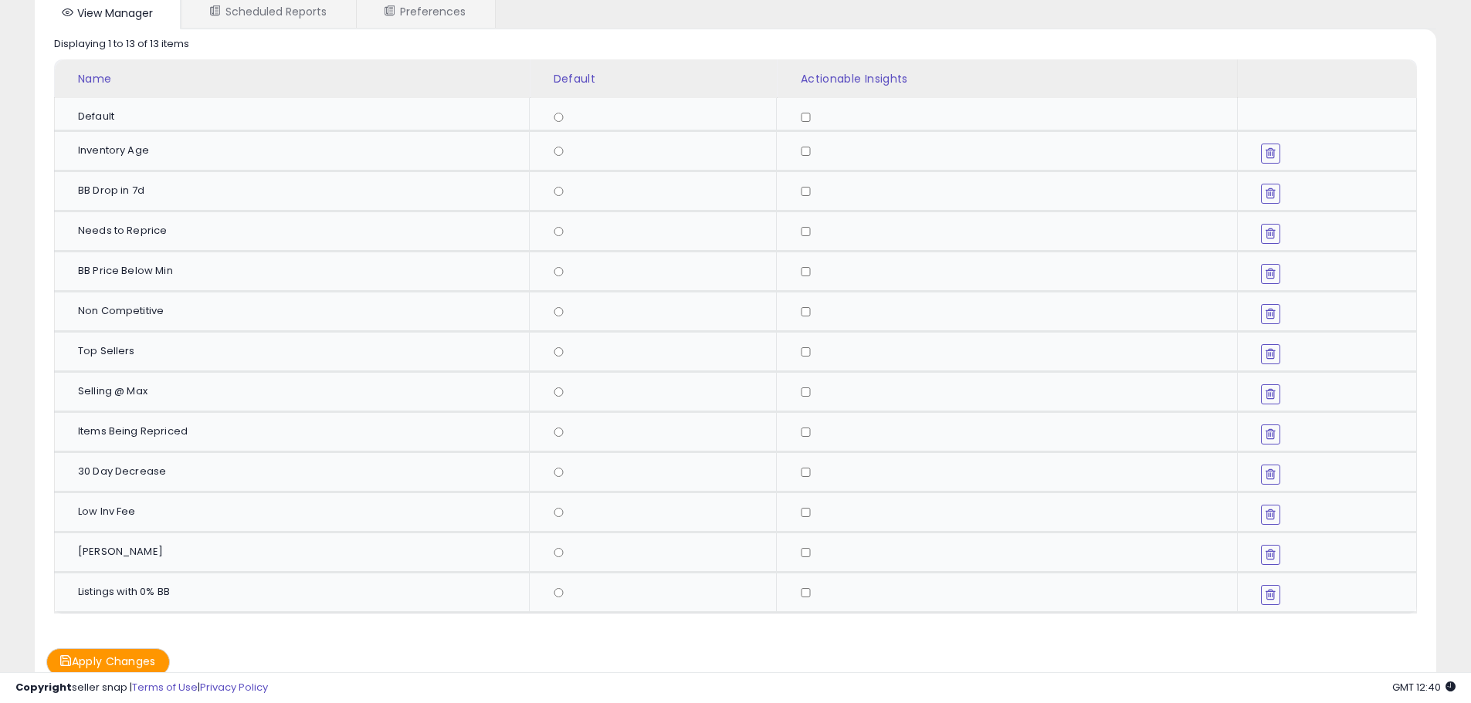
scroll to position [0, 0]
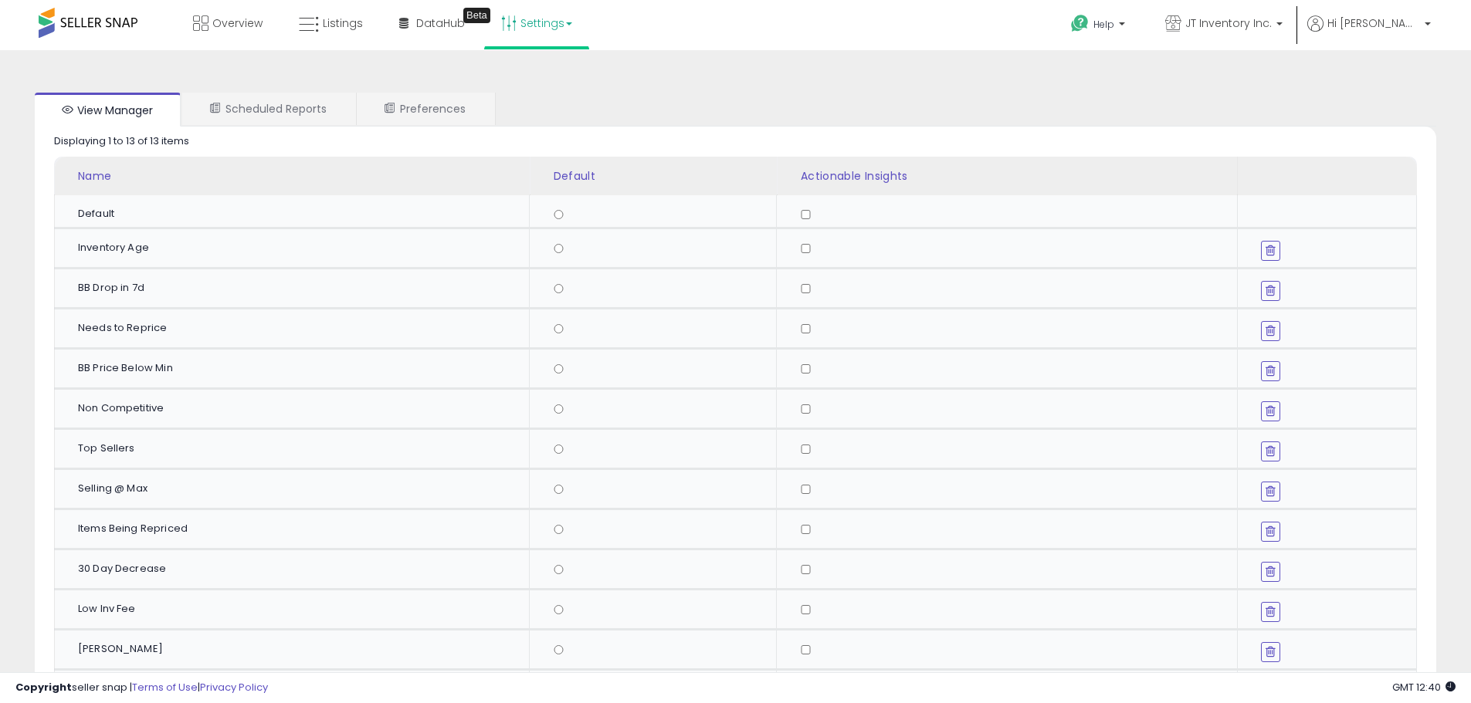
click at [1272, 489] on icon at bounding box center [1271, 491] width 10 height 12
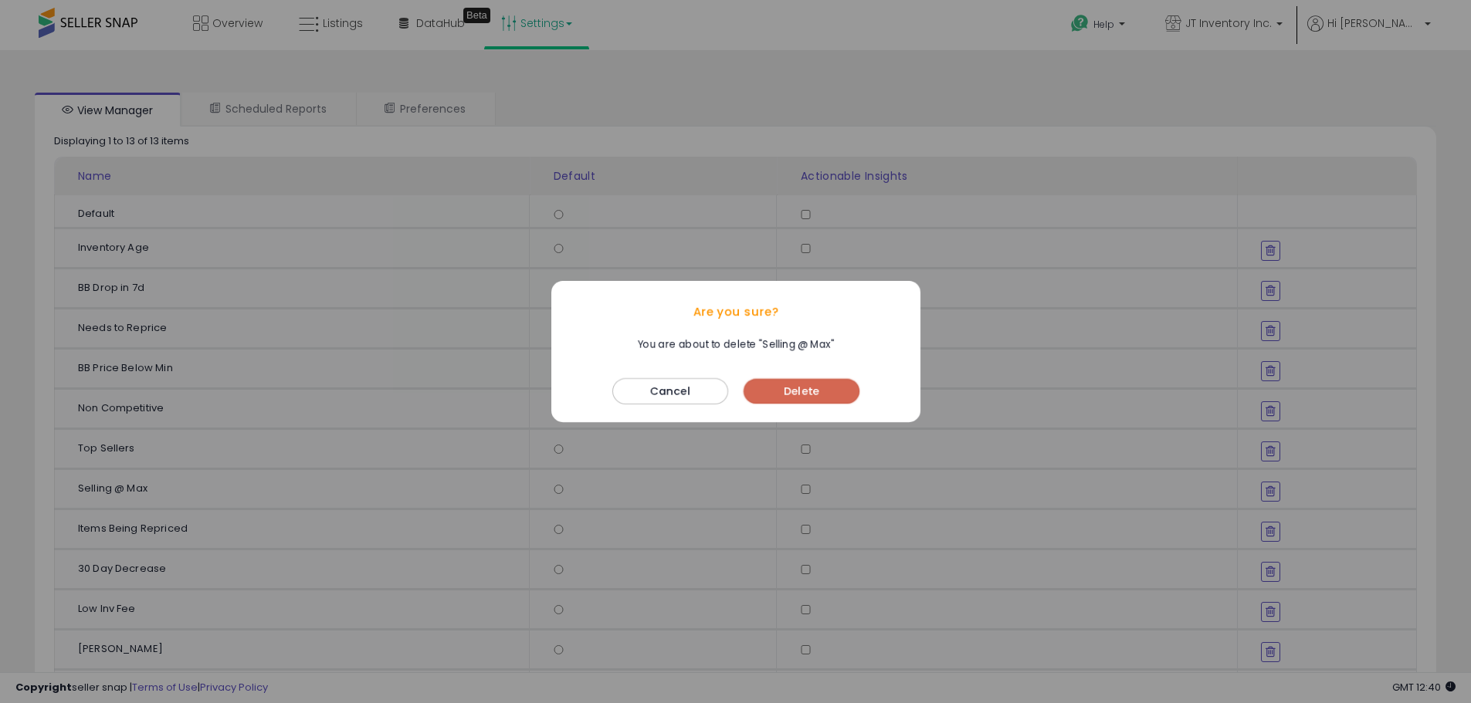
click at [783, 383] on button "Delete" at bounding box center [802, 391] width 116 height 25
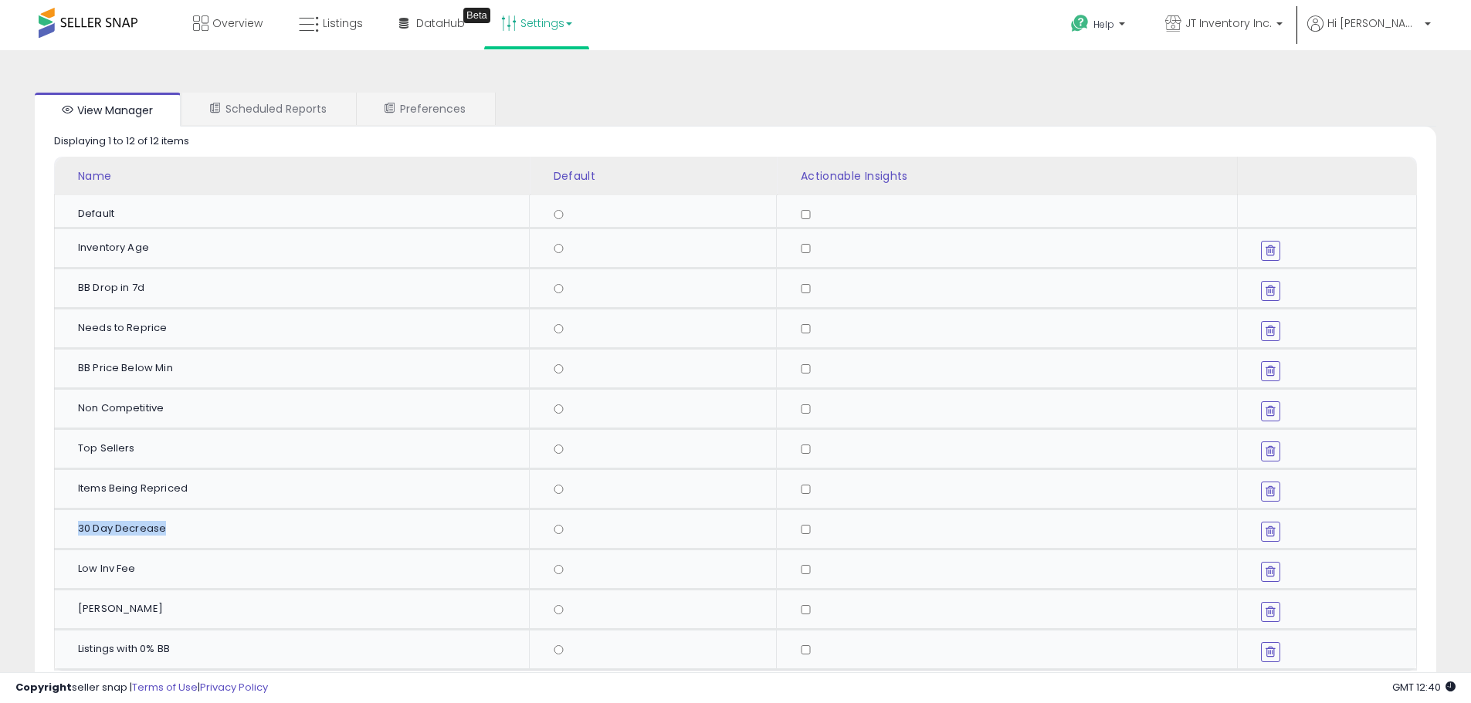
drag, startPoint x: 73, startPoint y: 524, endPoint x: 194, endPoint y: 533, distance: 121.5
click at [194, 533] on td "30 Day Decrease" at bounding box center [292, 530] width 475 height 40
click at [194, 533] on div "30 Day Decrease" at bounding box center [297, 529] width 439 height 14
click at [53, 567] on div "Name Default Actionable Insights Default" at bounding box center [736, 414] width 1402 height 515
click at [220, 18] on span "Overview" at bounding box center [237, 22] width 50 height 15
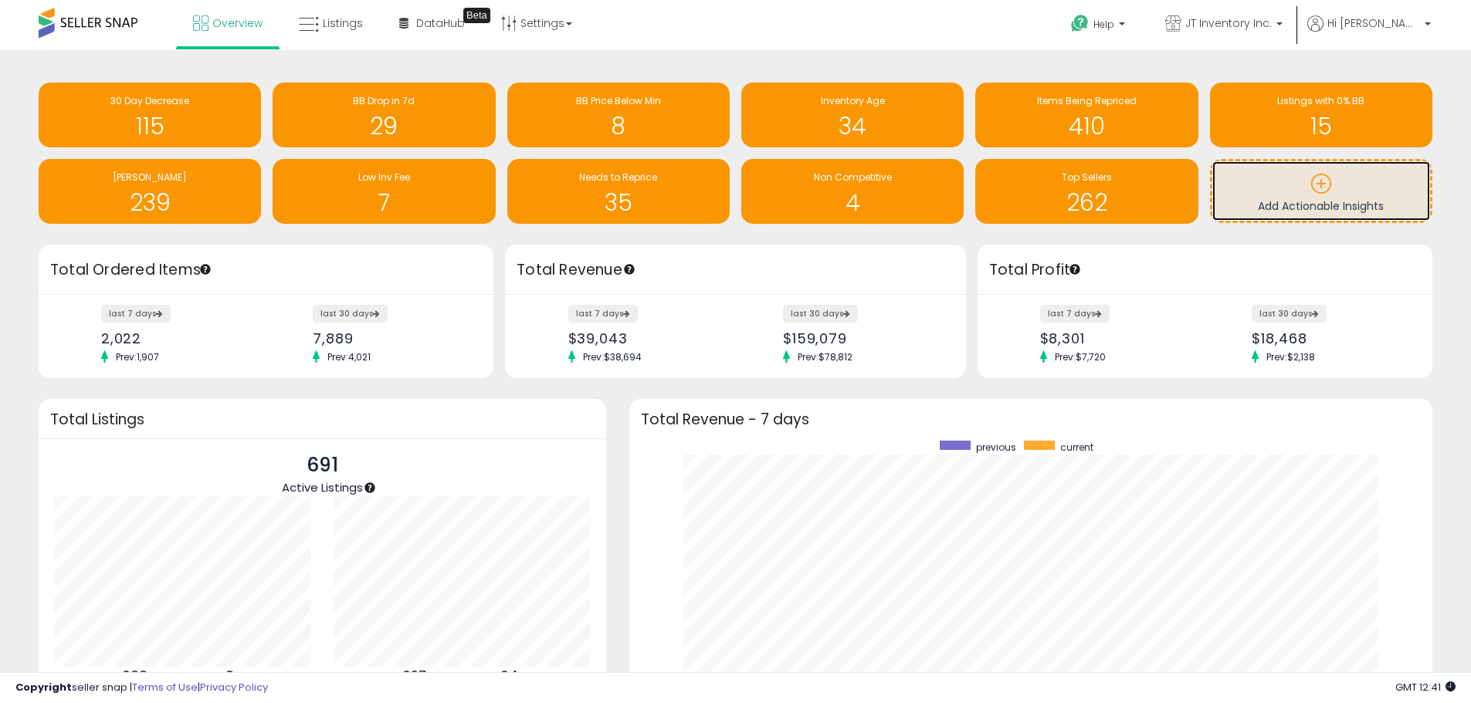
click at [1303, 190] on p at bounding box center [1321, 186] width 202 height 26
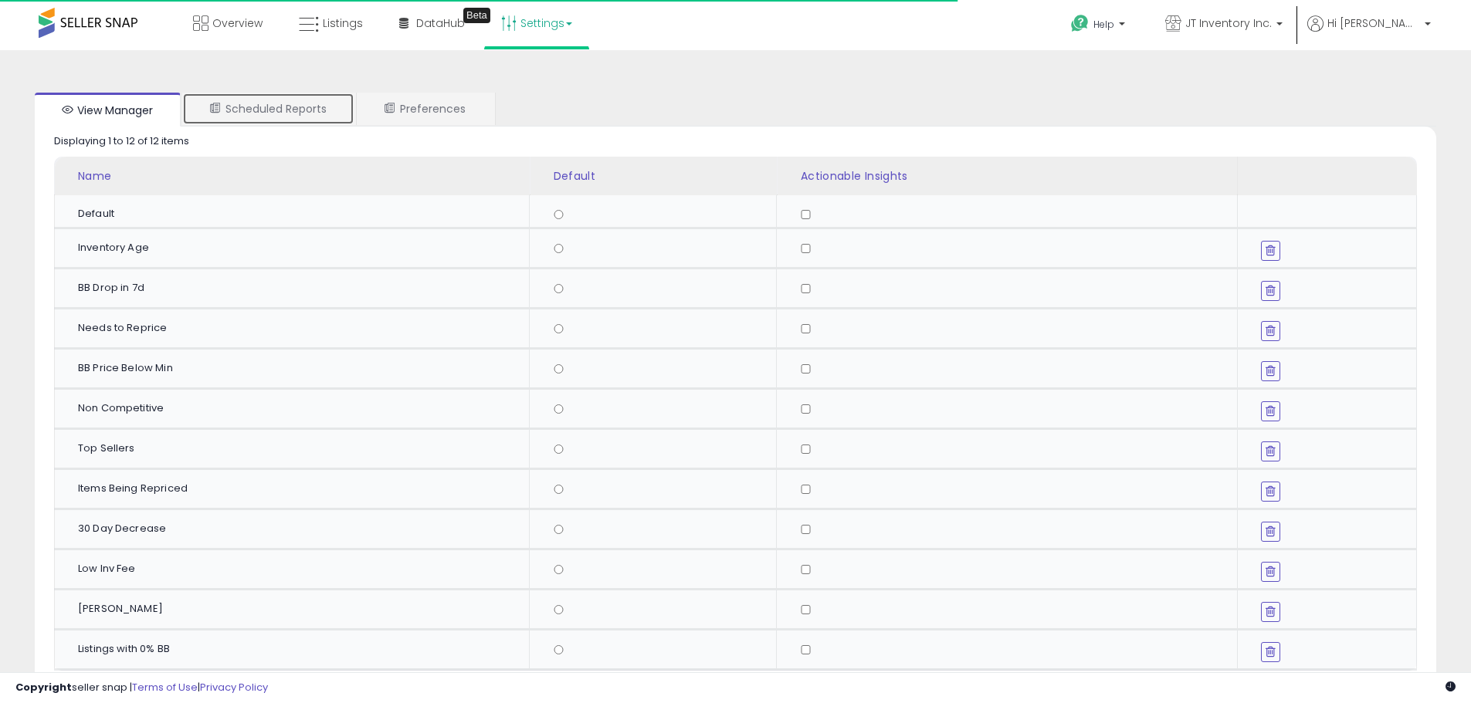
click at [298, 107] on link "Scheduled Reports" at bounding box center [268, 109] width 172 height 32
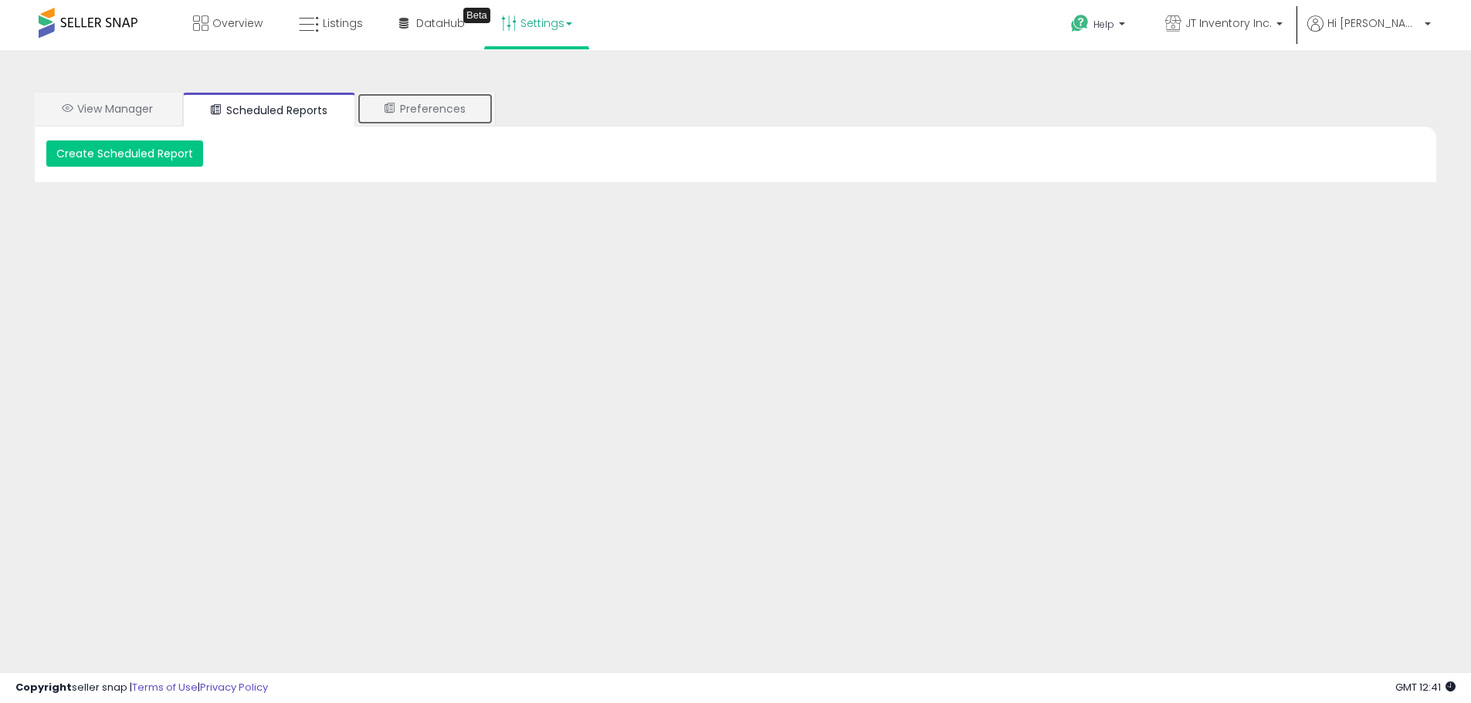
click at [452, 108] on link "Preferences" at bounding box center [425, 109] width 137 height 32
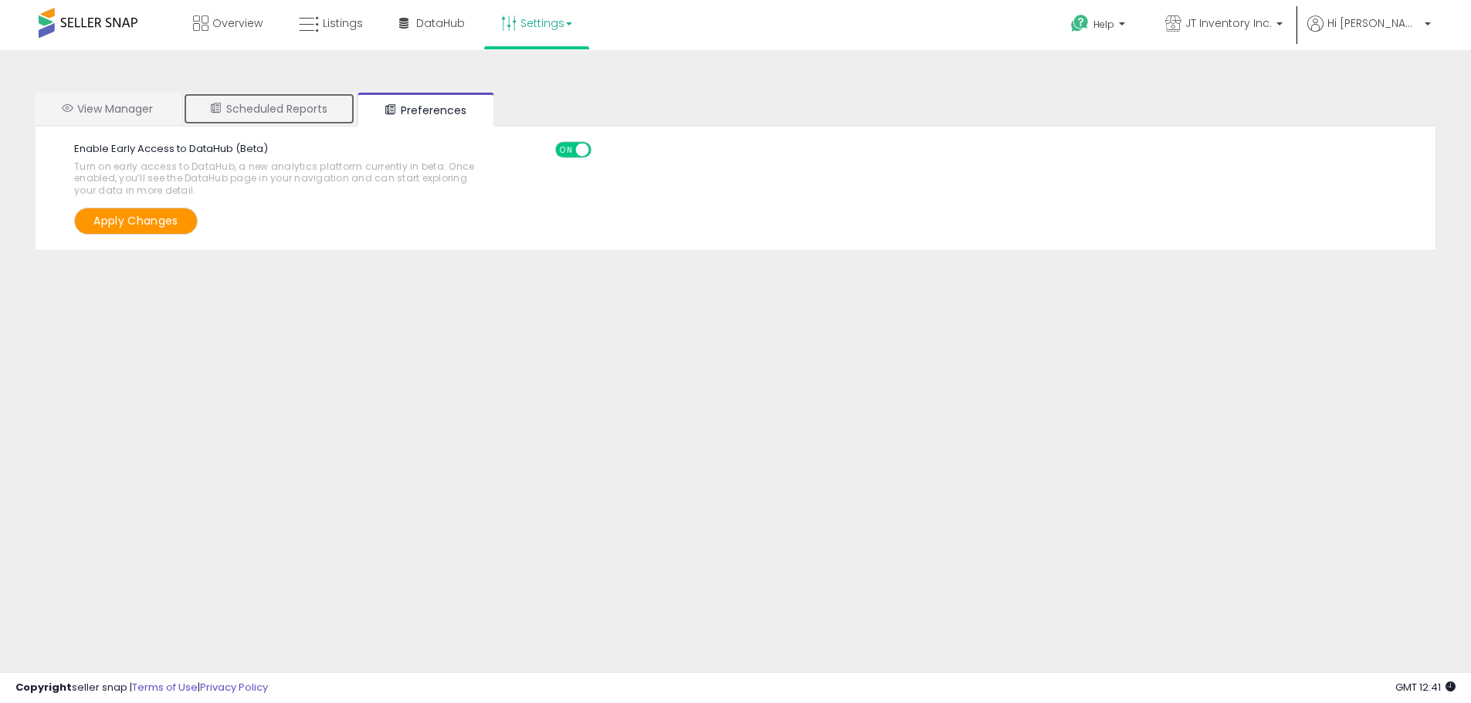
click at [337, 110] on link "Scheduled Reports" at bounding box center [269, 109] width 172 height 32
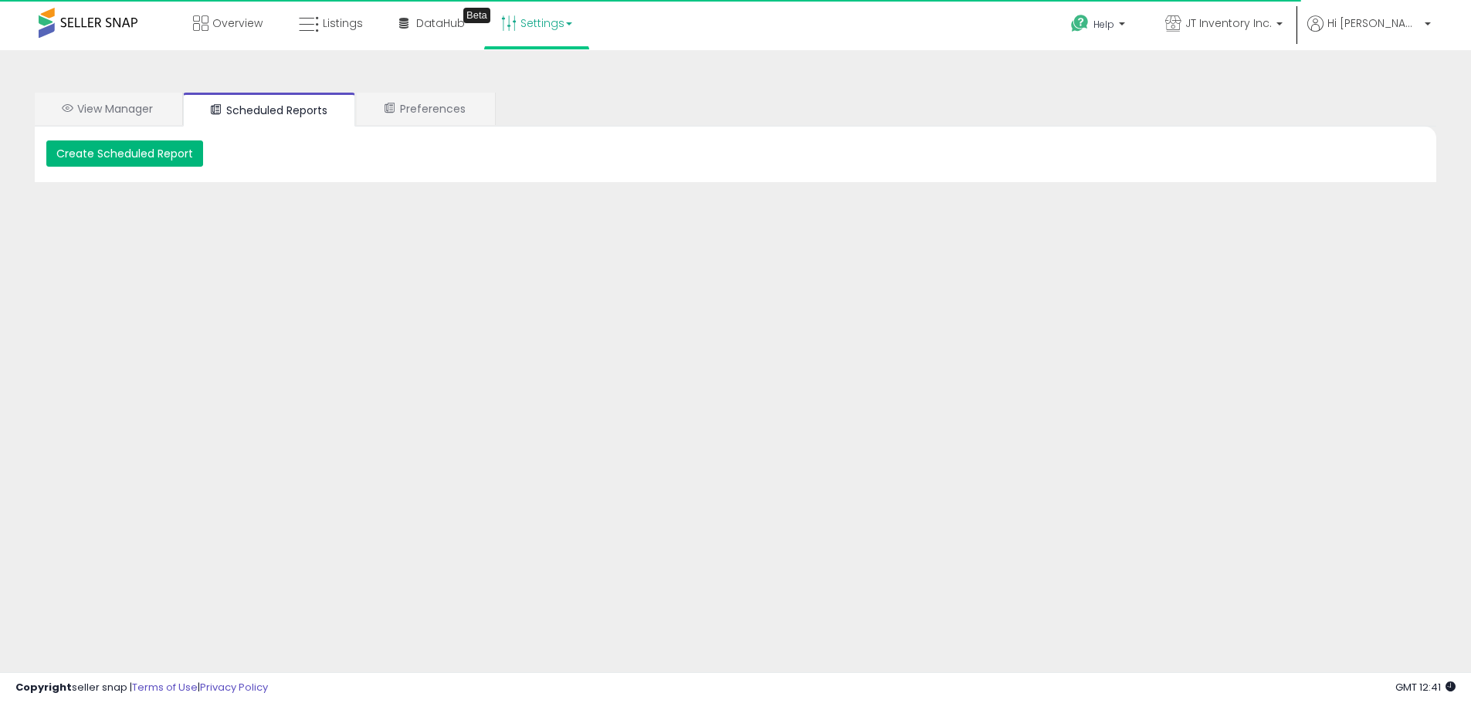
click at [133, 145] on button "Create Scheduled Report" at bounding box center [124, 154] width 157 height 26
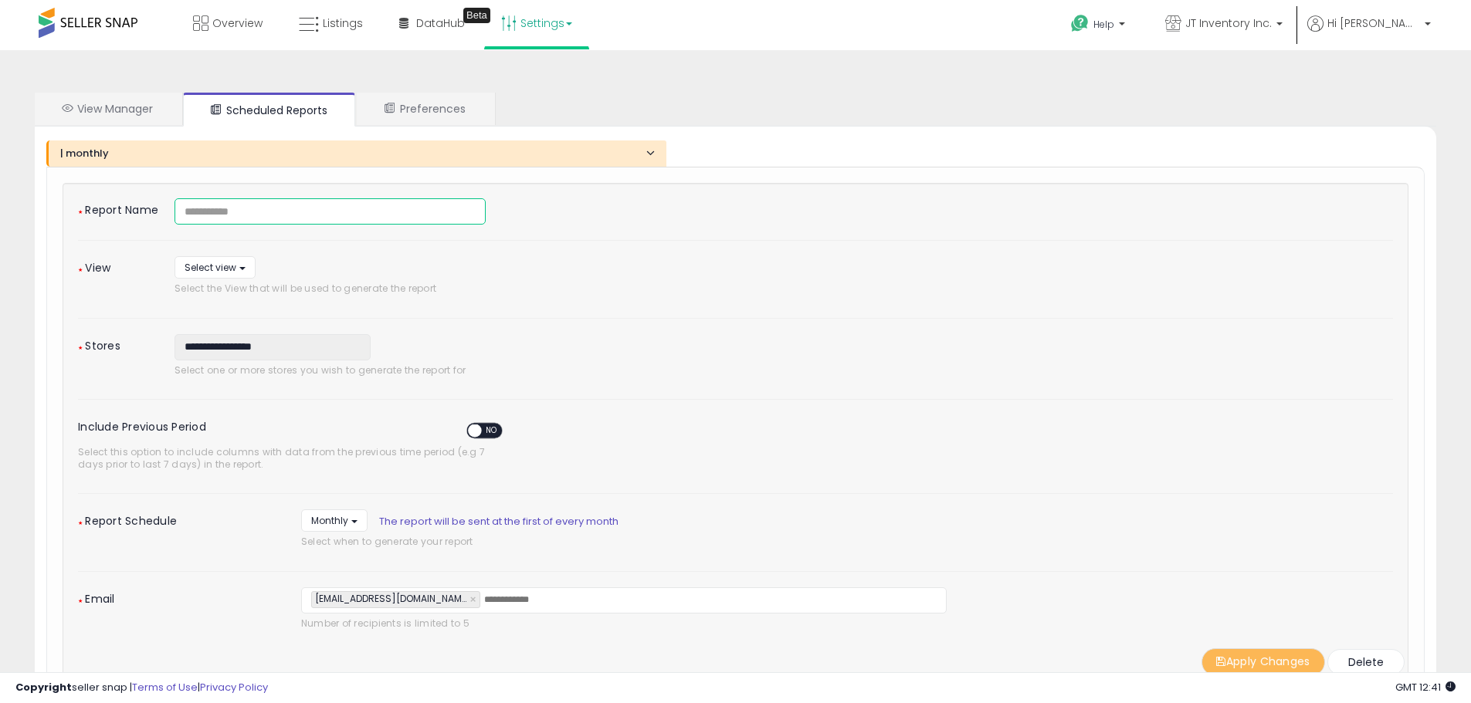
click at [251, 215] on input at bounding box center [330, 211] width 311 height 26
type input "**********"
click at [679, 276] on div "**********" at bounding box center [553, 279] width 781 height 46
click at [208, 261] on span "Select view" at bounding box center [211, 267] width 52 height 13
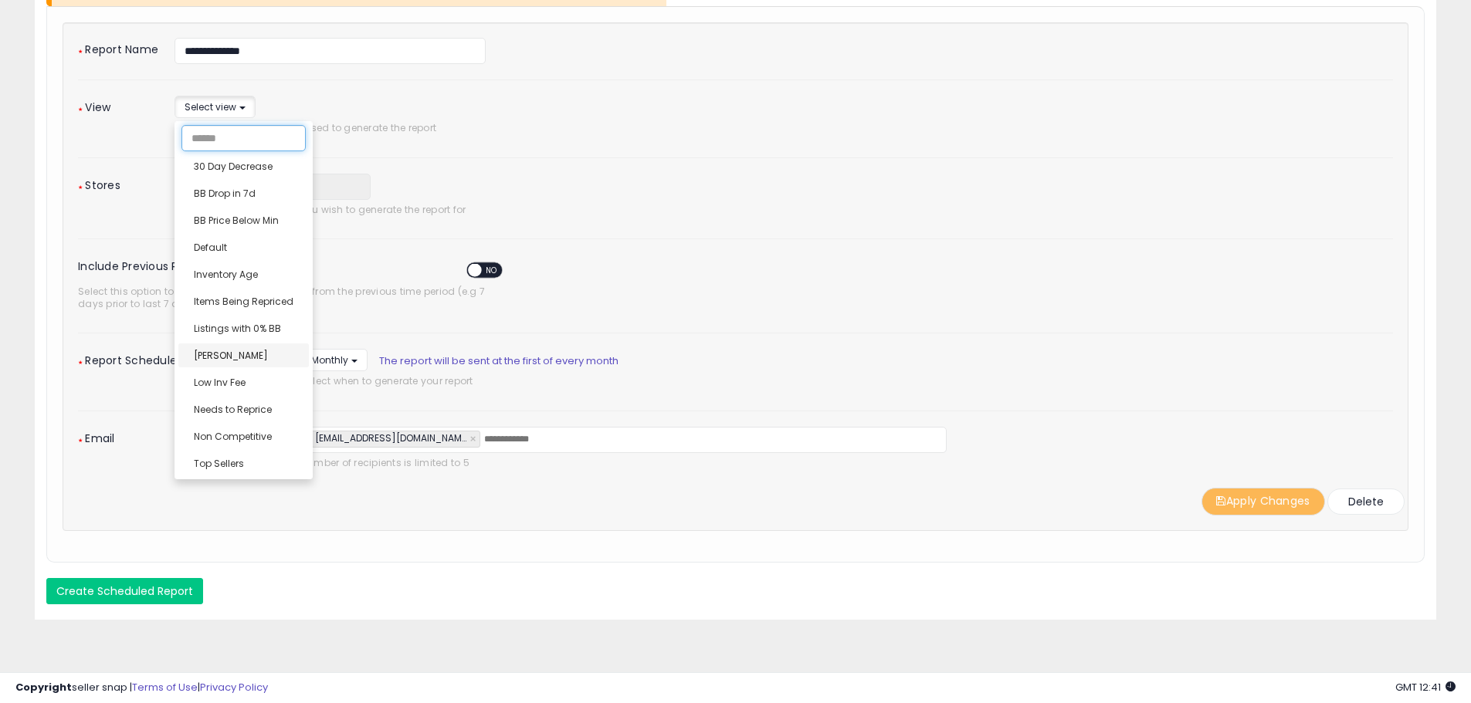
scroll to position [181, 0]
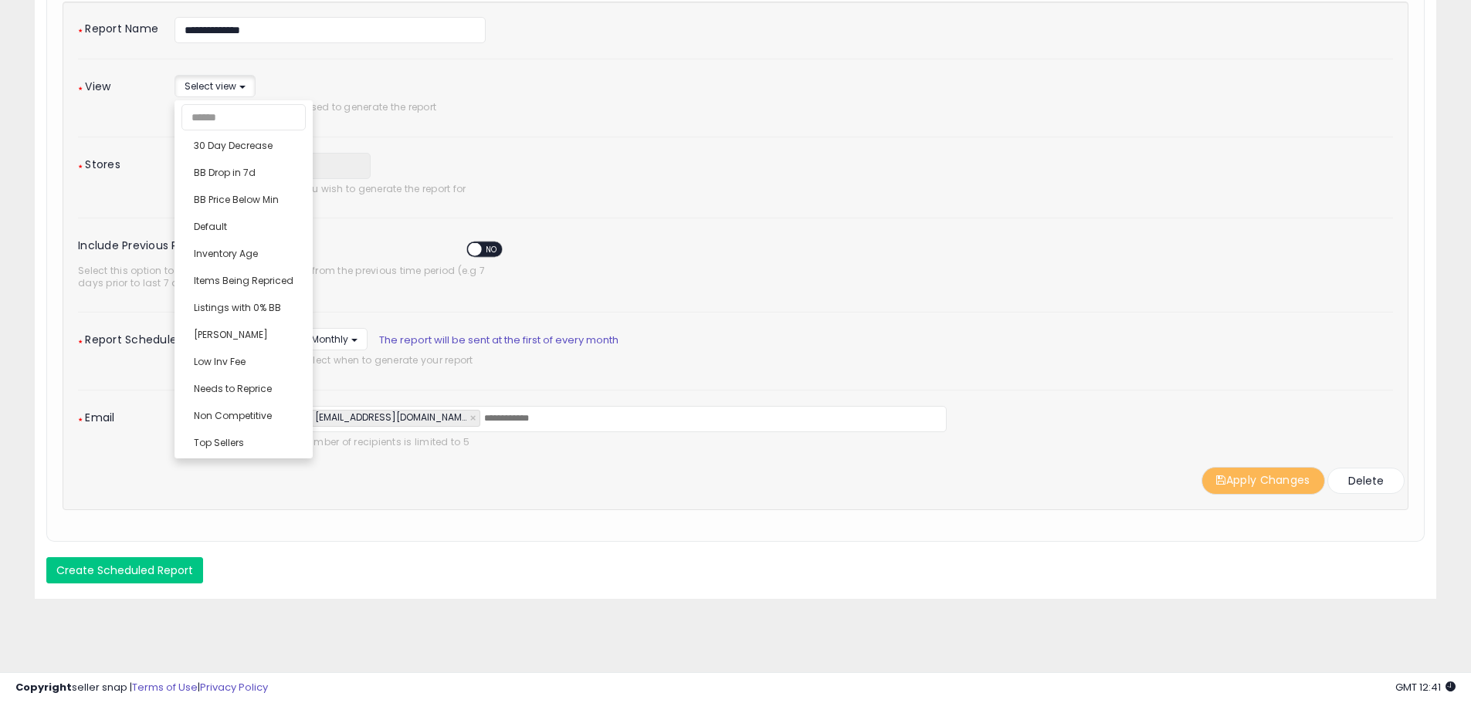
click at [750, 179] on div "Select one or more stores you wish to generate the report for" at bounding box center [492, 190] width 658 height 23
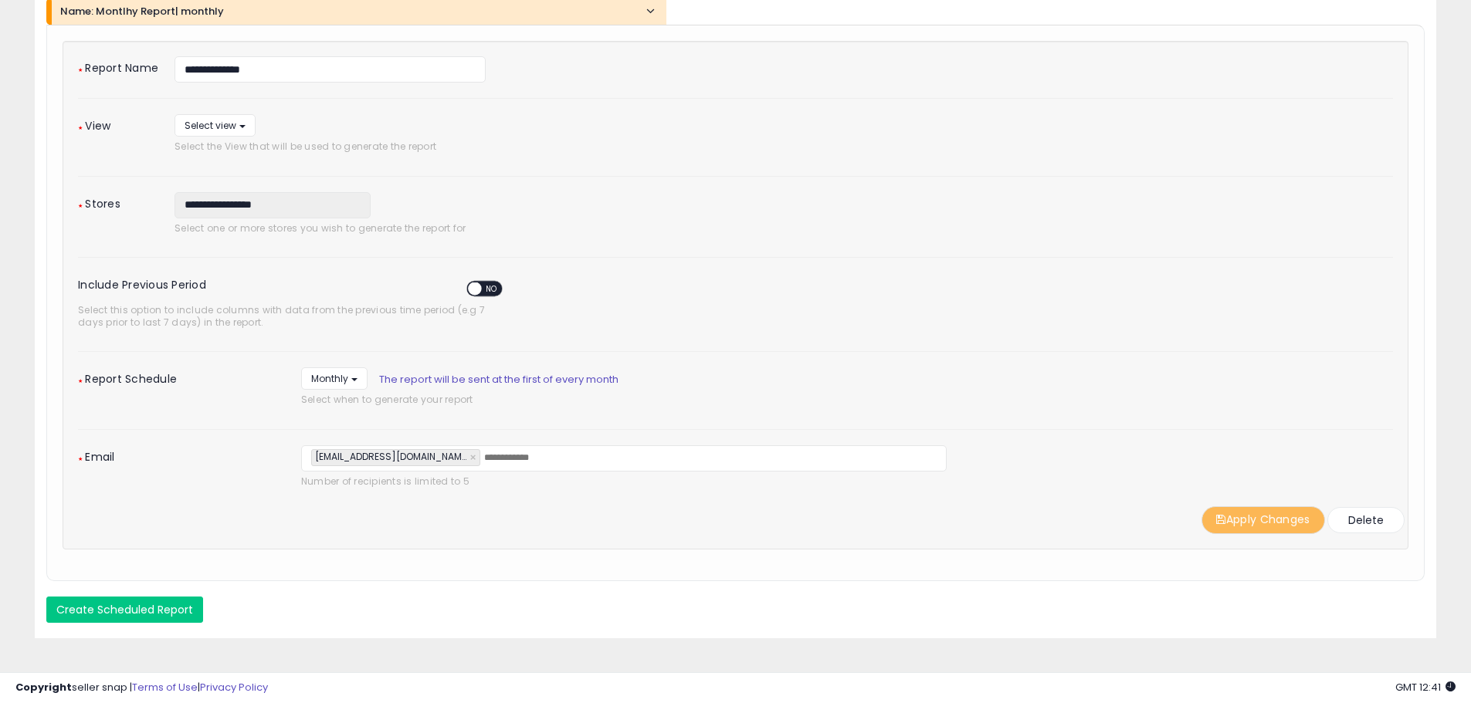
scroll to position [0, 0]
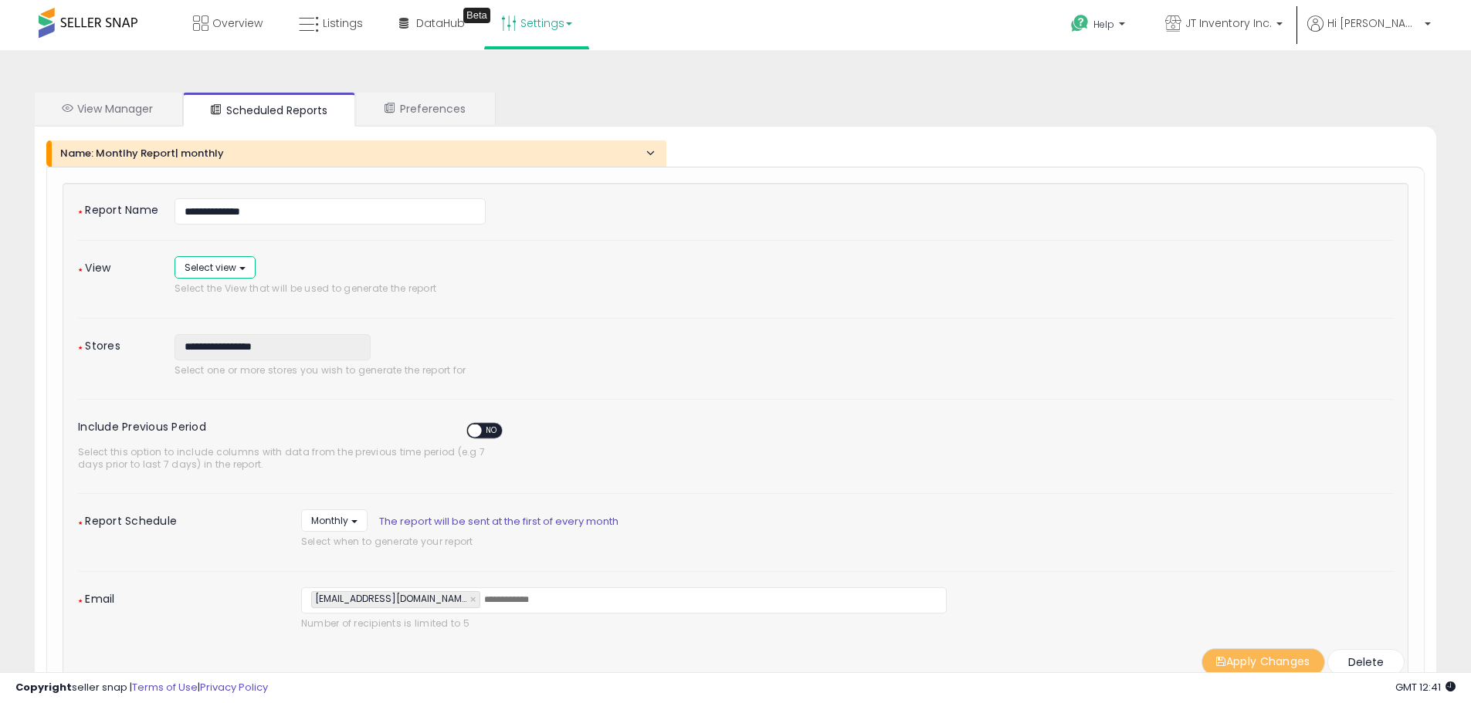
click at [238, 267] on button "Select view" at bounding box center [215, 267] width 81 height 22
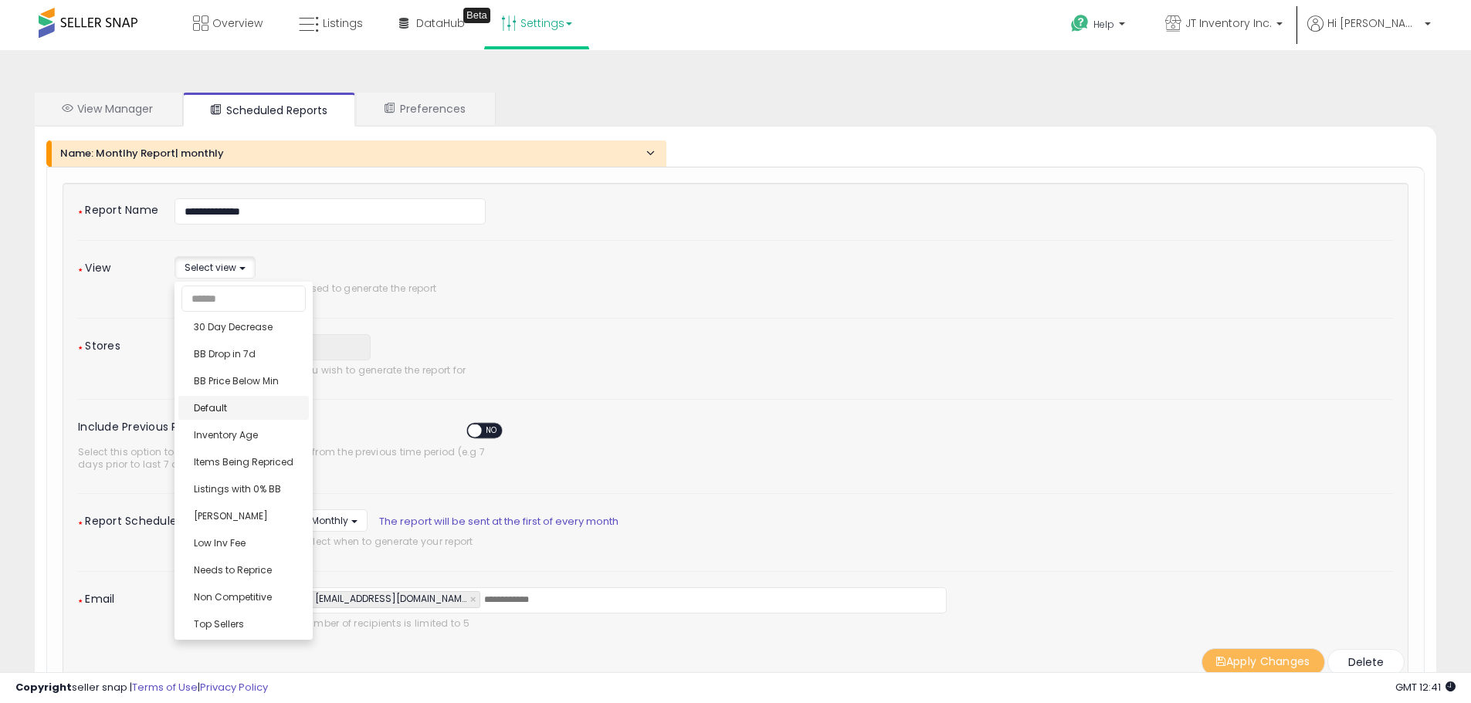
click at [230, 414] on div "**********" at bounding box center [735, 436] width 1315 height 477
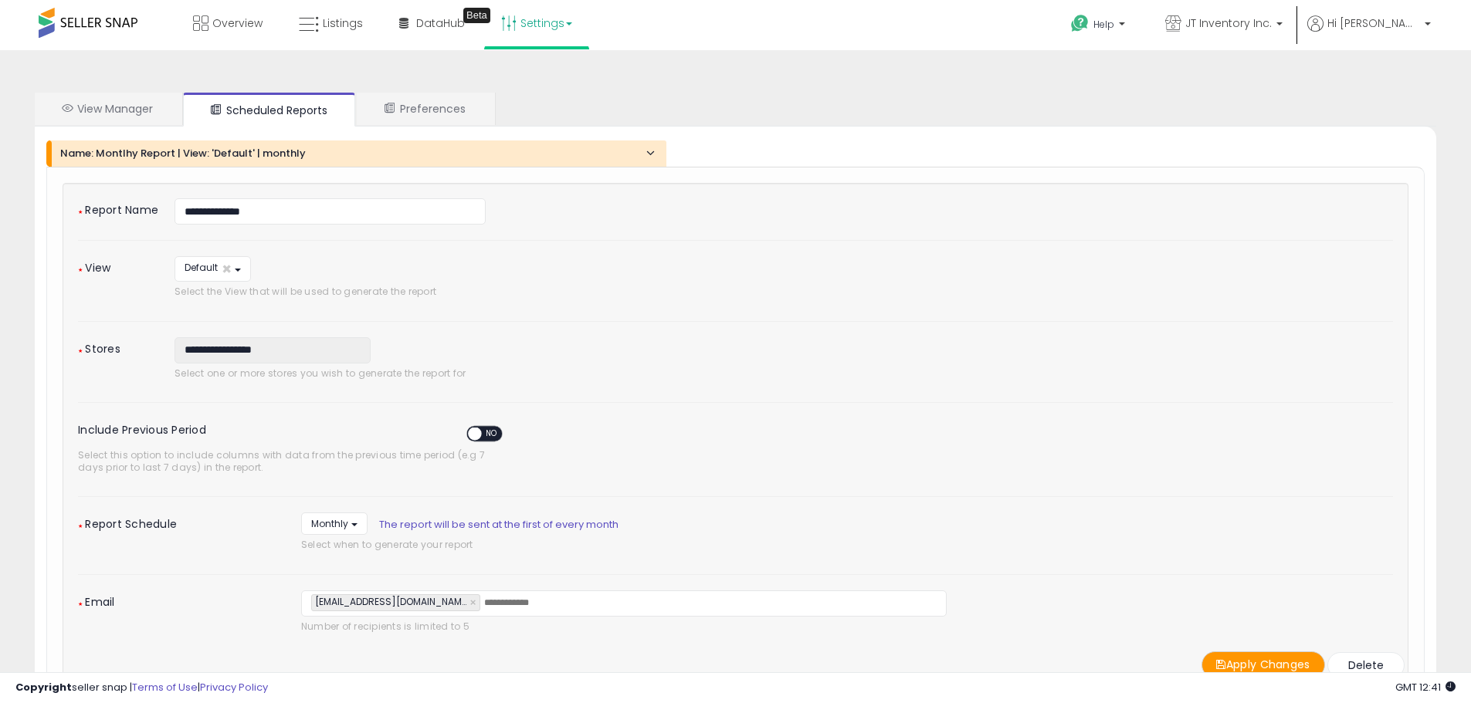
click at [853, 285] on div "**********" at bounding box center [553, 280] width 781 height 49
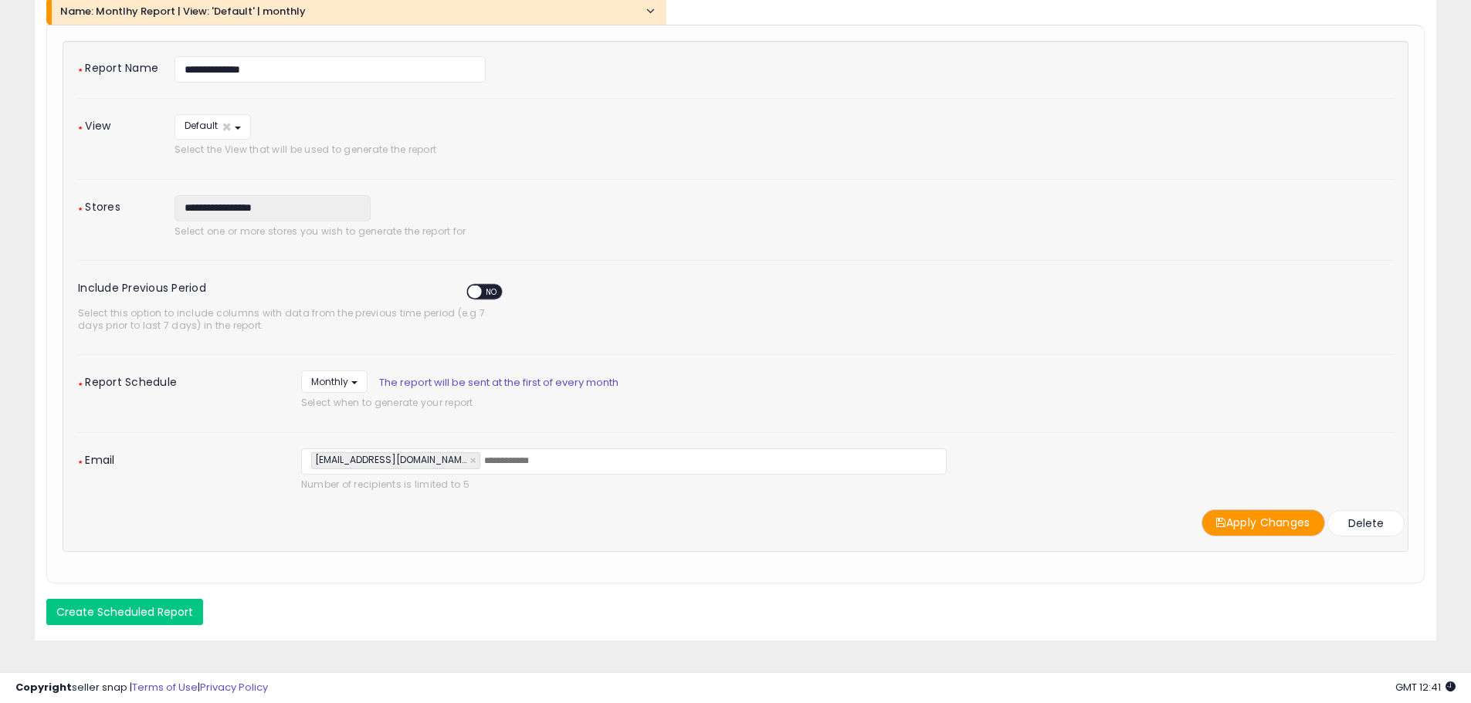
scroll to position [154, 0]
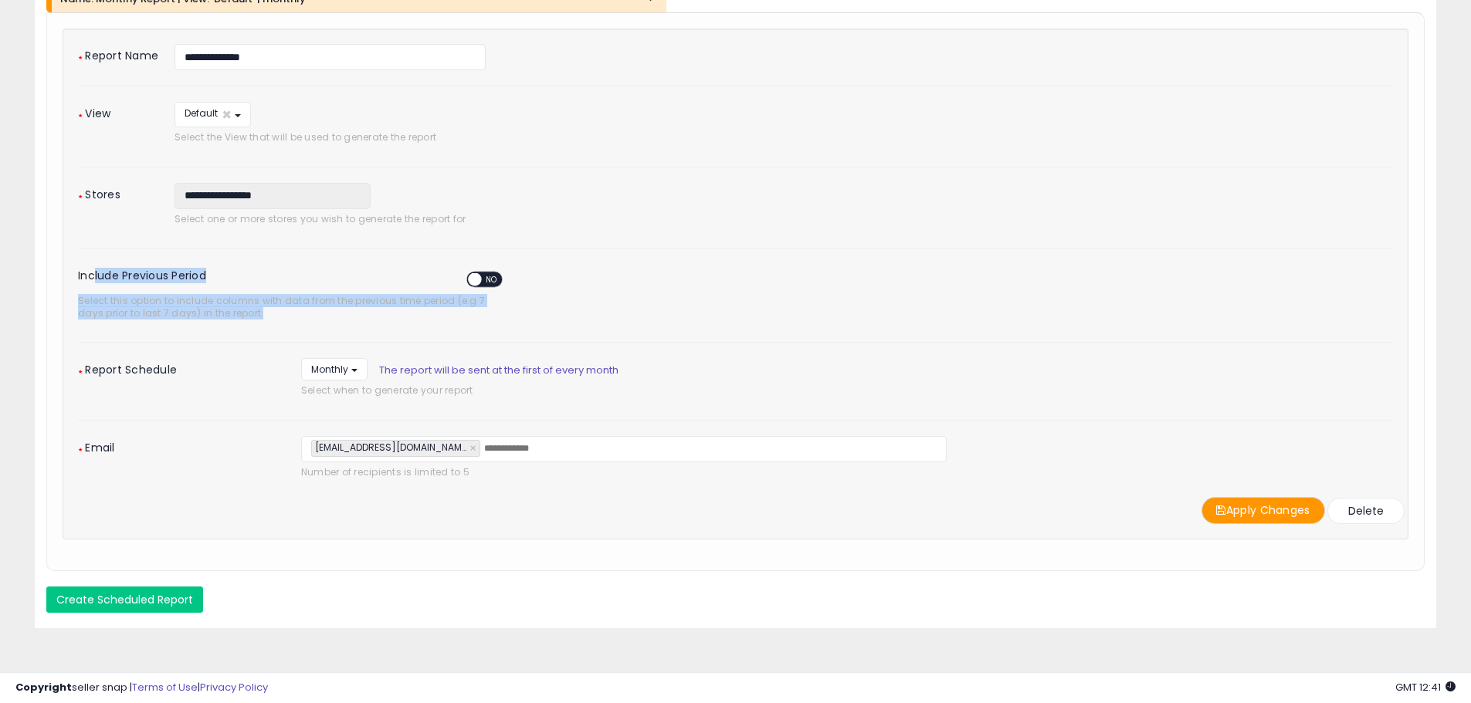
drag, startPoint x: 93, startPoint y: 276, endPoint x: 269, endPoint y: 320, distance: 180.5
click at [269, 320] on div "Include Previous Period YES NO Select this option to include columns with data …" at bounding box center [735, 295] width 1338 height 63
click at [269, 320] on div "Select this option to include columns with data from the previous time period (…" at bounding box center [289, 309] width 446 height 36
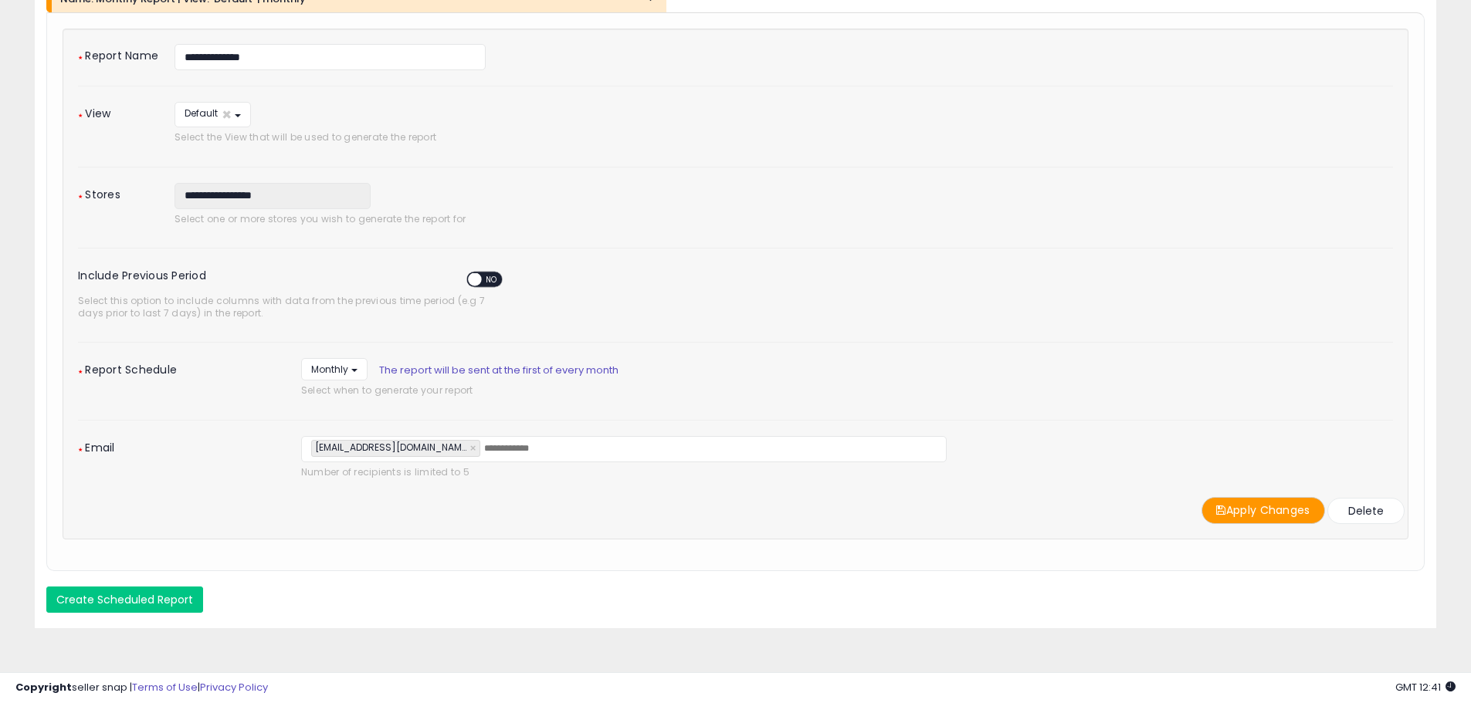
drag, startPoint x: 282, startPoint y: 317, endPoint x: 303, endPoint y: 319, distance: 21.7
click at [303, 319] on span "Select this option to include columns with data from the previous time period (…" at bounding box center [289, 307] width 423 height 24
click at [496, 279] on span "NO" at bounding box center [492, 279] width 22 height 13
click at [348, 274] on label "Include Previous Period YES NO" at bounding box center [297, 277] width 439 height 27
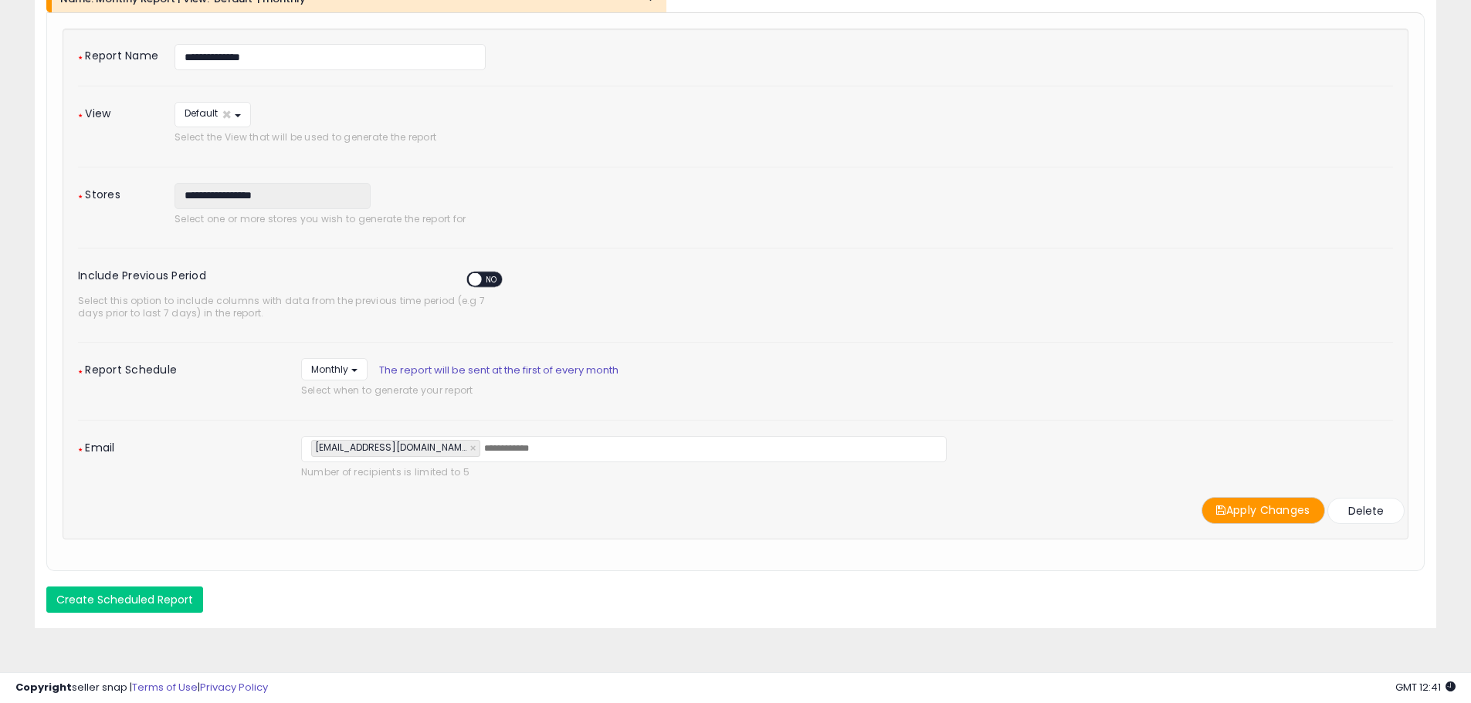
click at [494, 293] on div "Select this option to include columns with data from the previous time period (…" at bounding box center [289, 309] width 446 height 36
click at [480, 277] on span at bounding box center [474, 279] width 13 height 13
click at [356, 379] on button "Monthly" at bounding box center [334, 369] width 66 height 22
click at [350, 368] on button "Monthly" at bounding box center [334, 369] width 66 height 22
click at [551, 541] on div "**********" at bounding box center [735, 291] width 1378 height 559
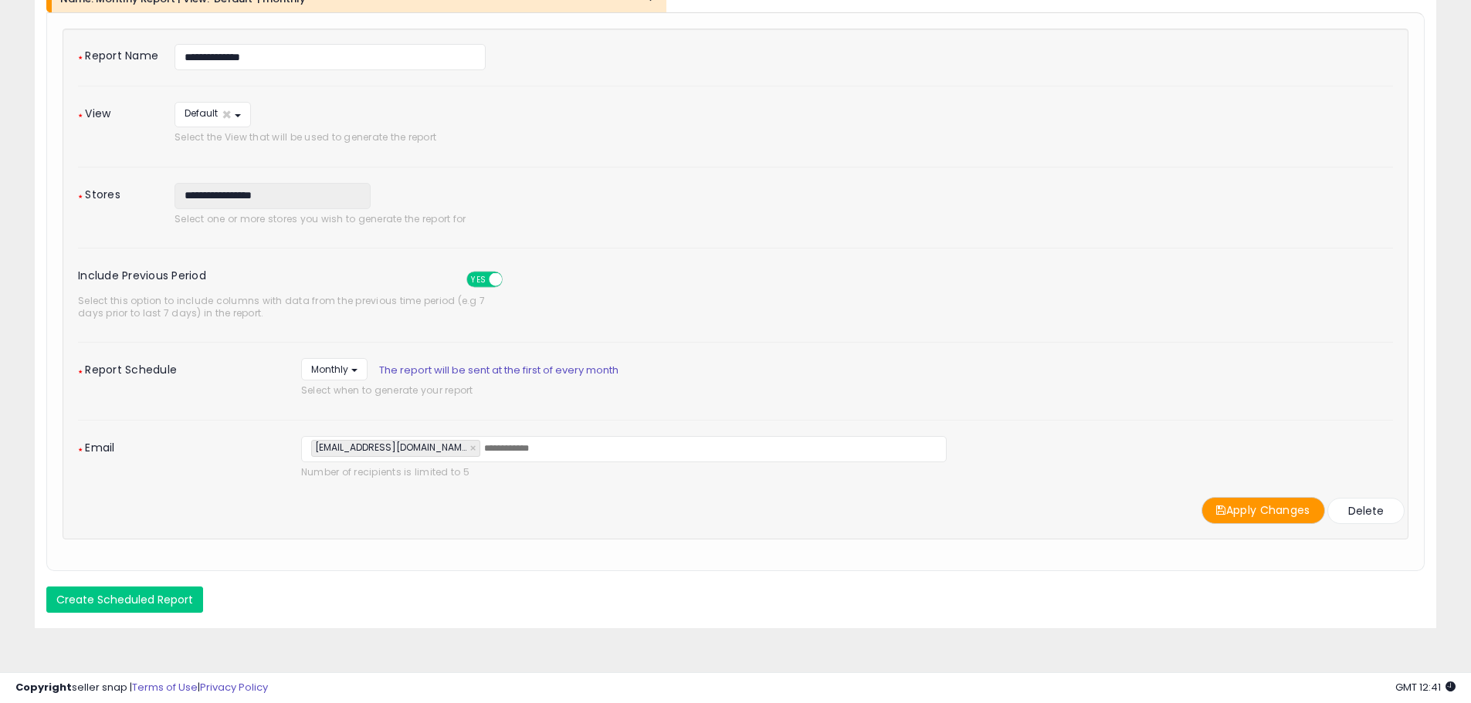
click at [1240, 514] on button "Apply Changes" at bounding box center [1264, 510] width 124 height 27
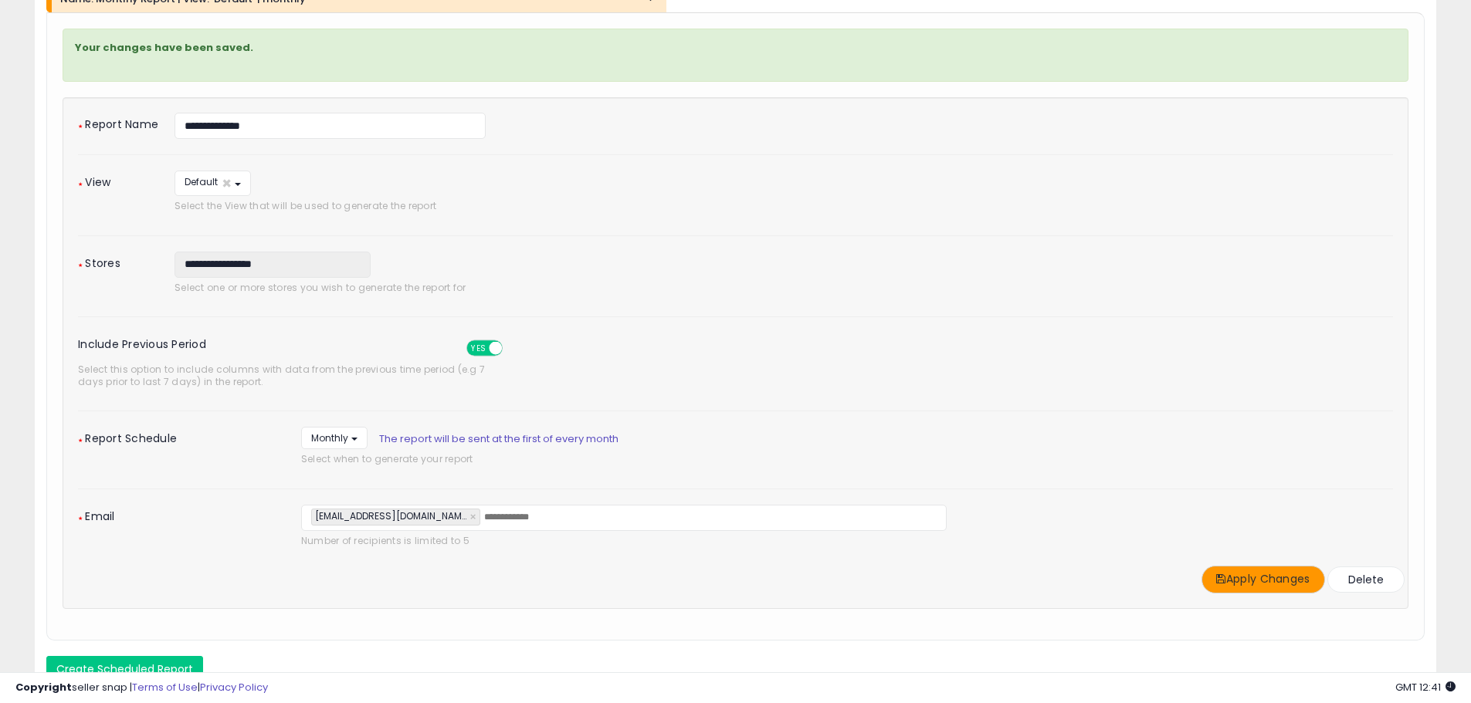
scroll to position [0, 0]
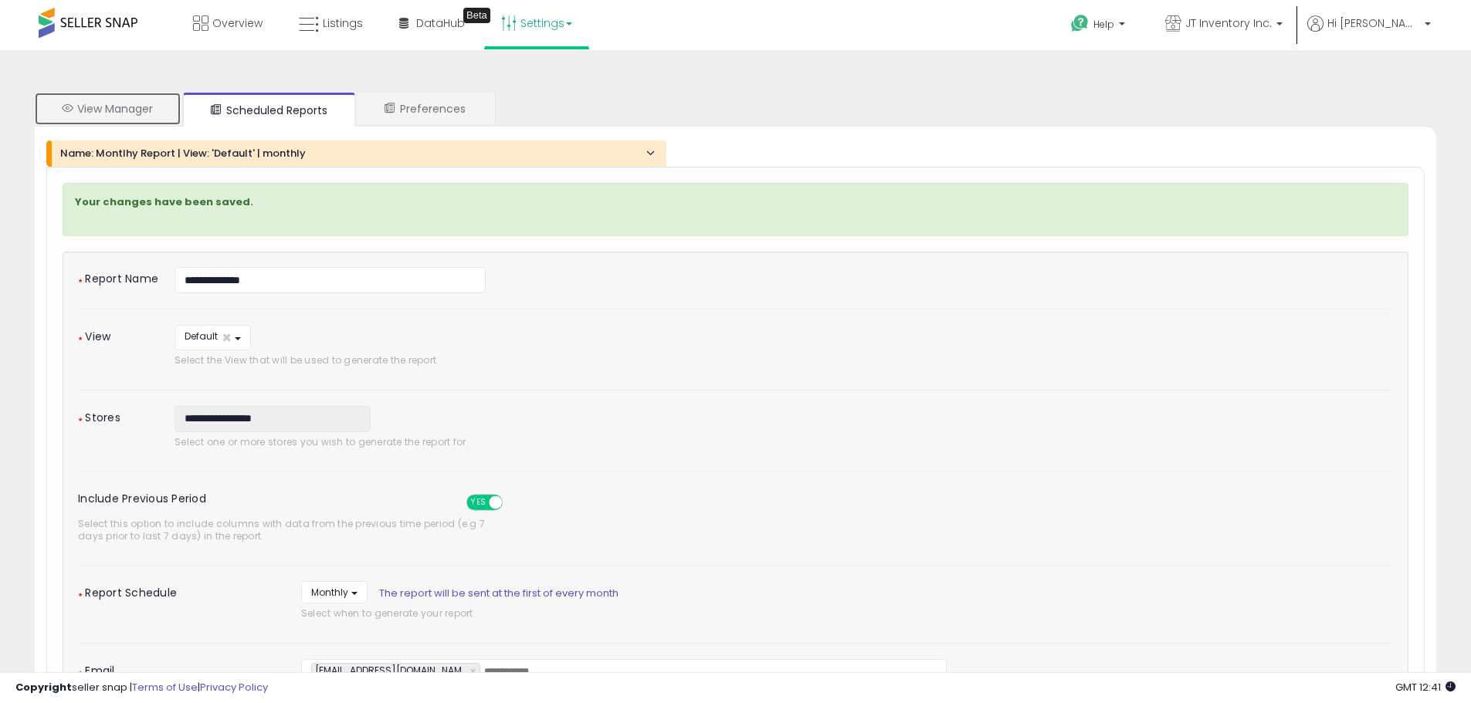
click at [126, 109] on link "View Manager" at bounding box center [108, 109] width 146 height 32
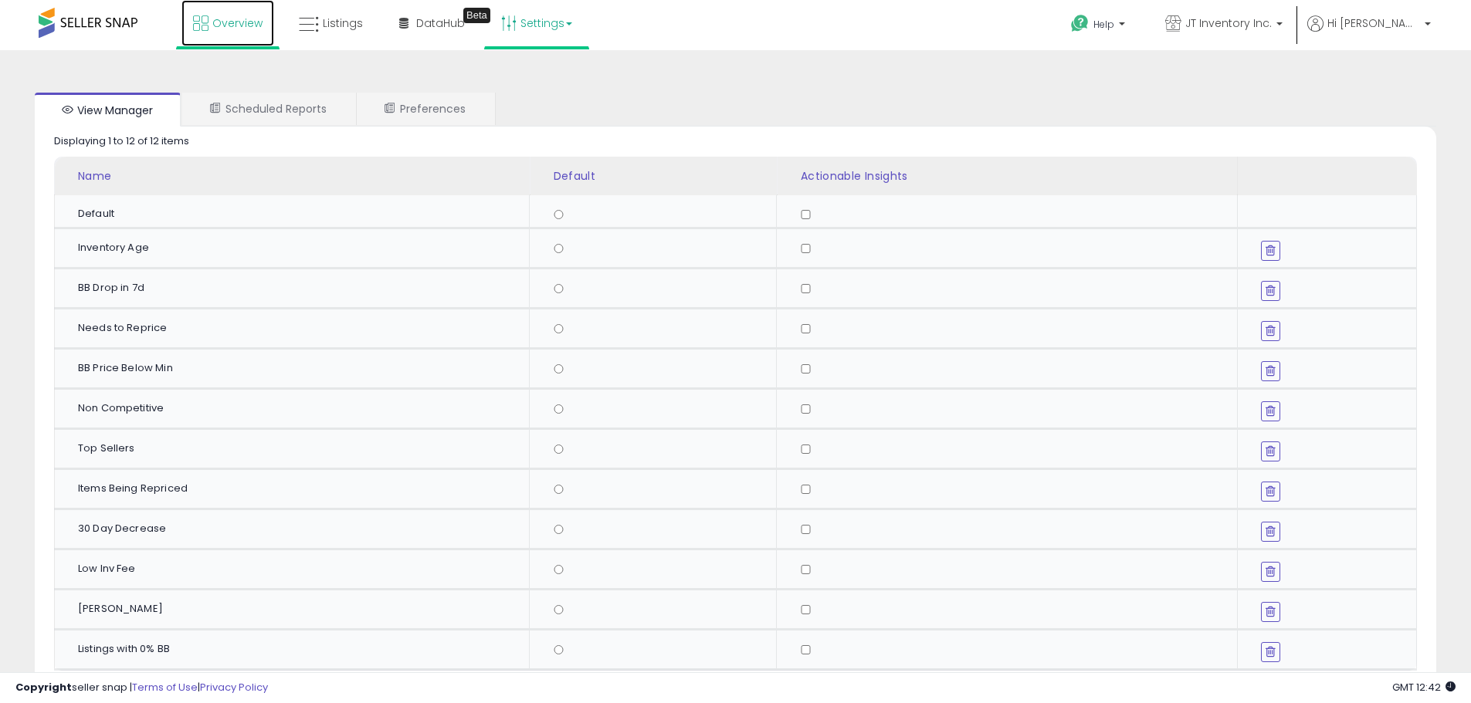
click at [243, 28] on span "Overview" at bounding box center [237, 22] width 50 height 15
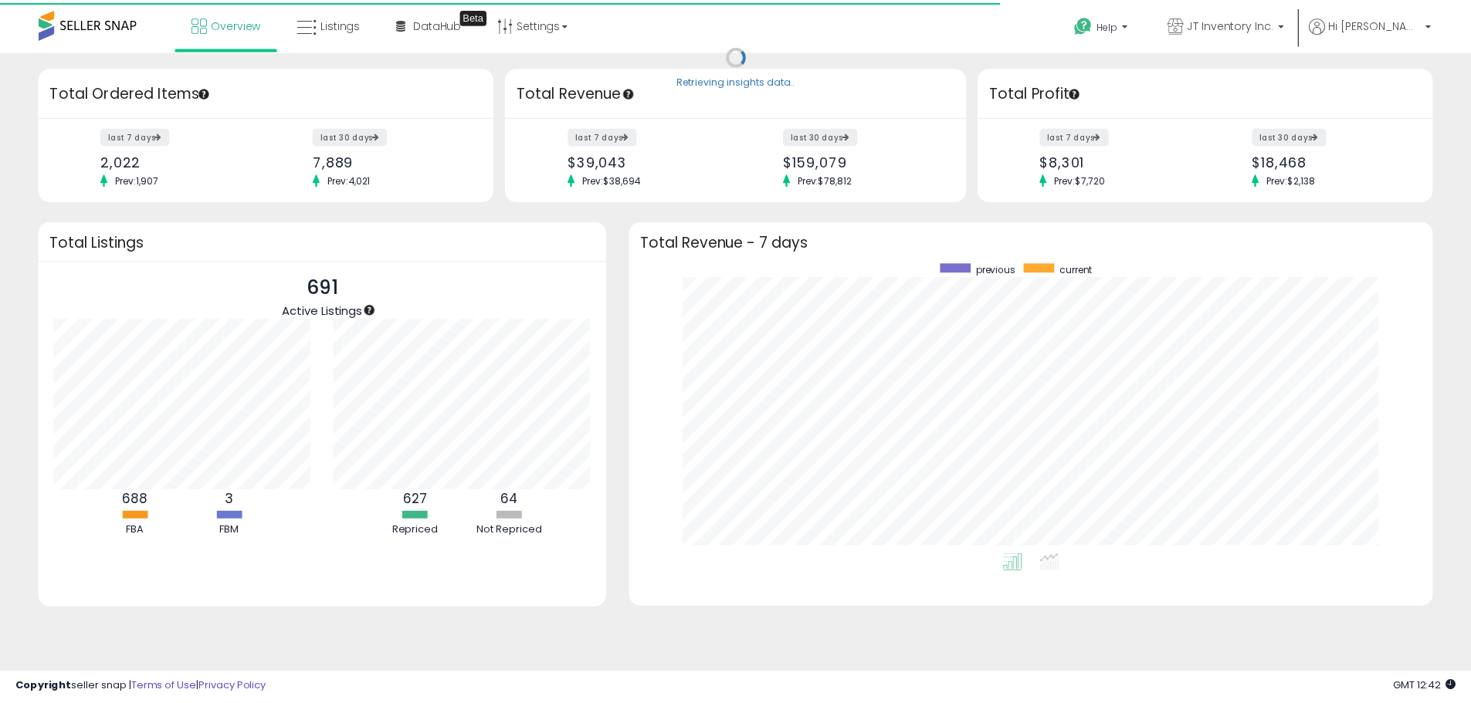
scroll to position [771911, 771430]
